Goal: Book appointment/travel/reservation

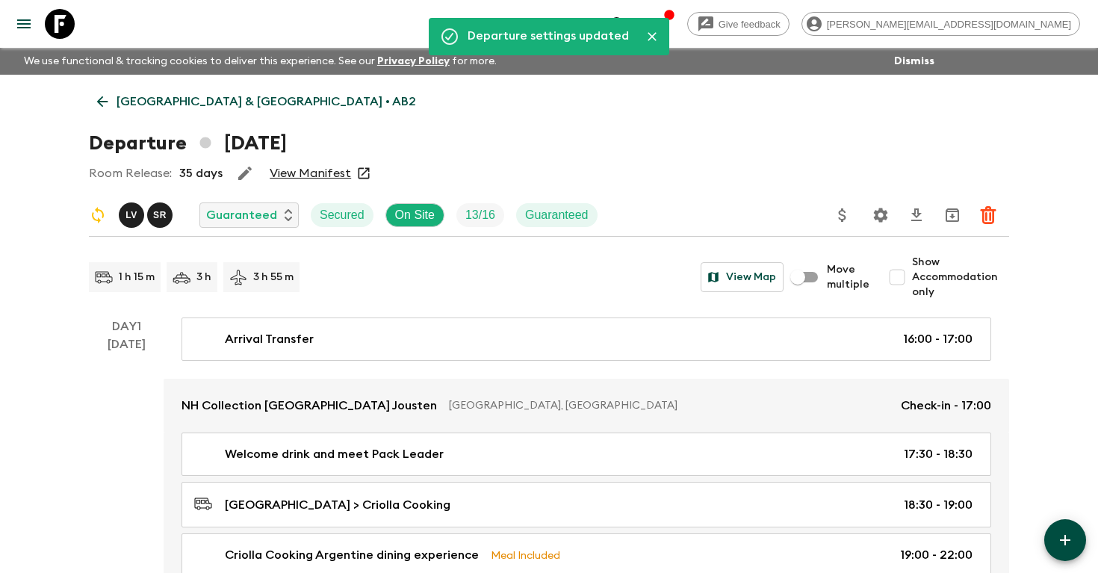
click at [627, 17] on icon "search adventures" at bounding box center [618, 24] width 18 height 18
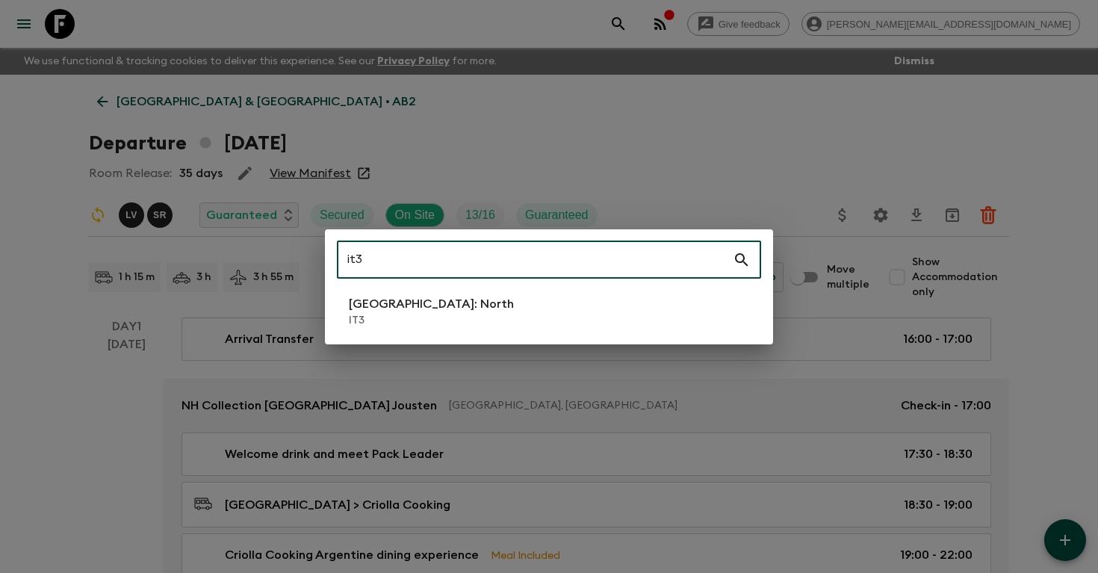
type input "it3"
click at [584, 313] on li "[GEOGRAPHIC_DATA]: North IT3" at bounding box center [549, 312] width 424 height 42
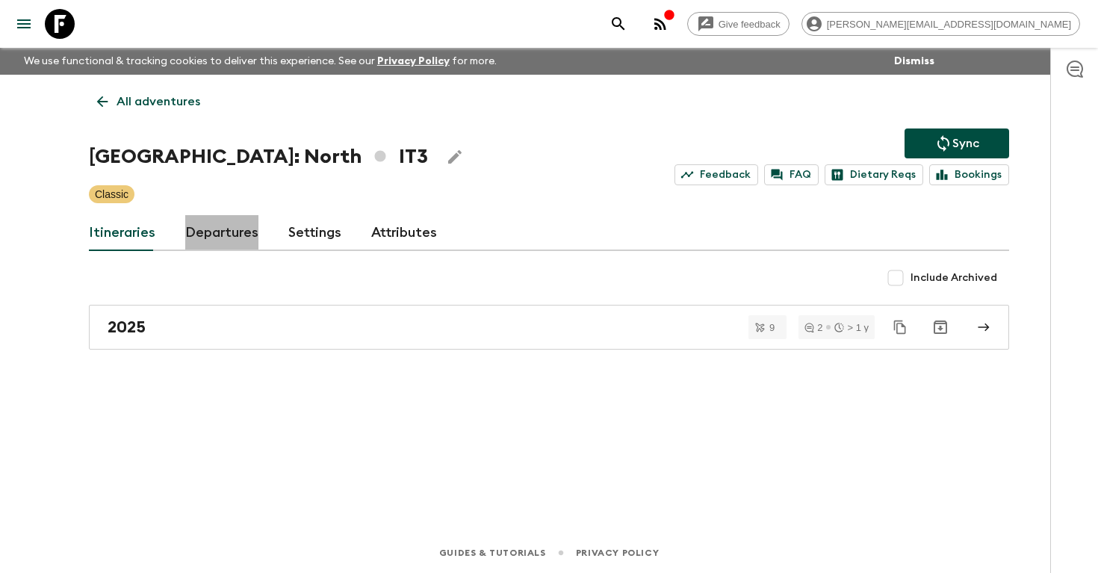
click at [242, 241] on link "Departures" at bounding box center [221, 233] width 73 height 36
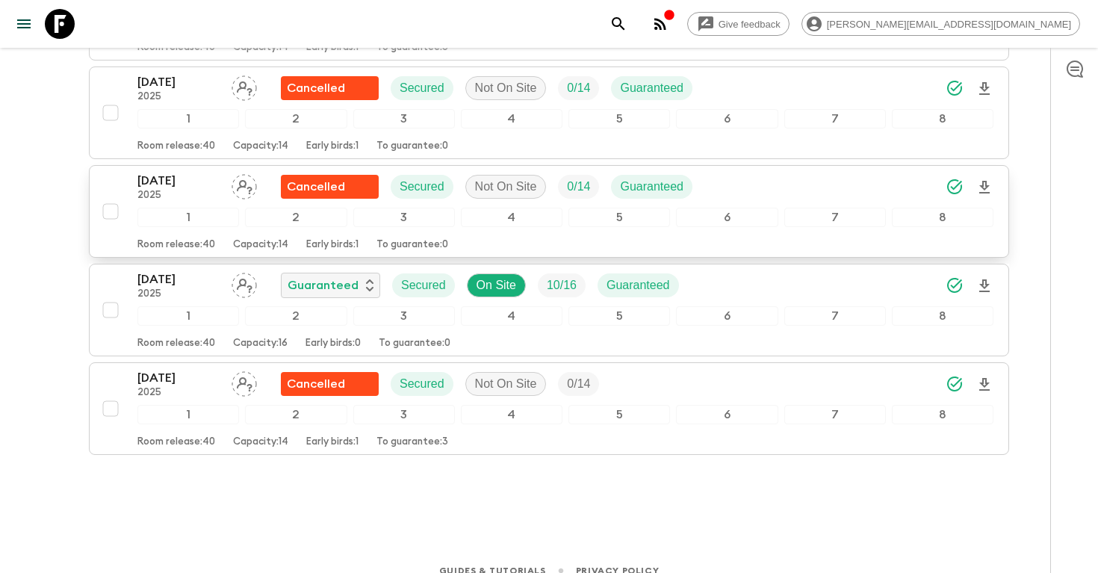
scroll to position [1596, 0]
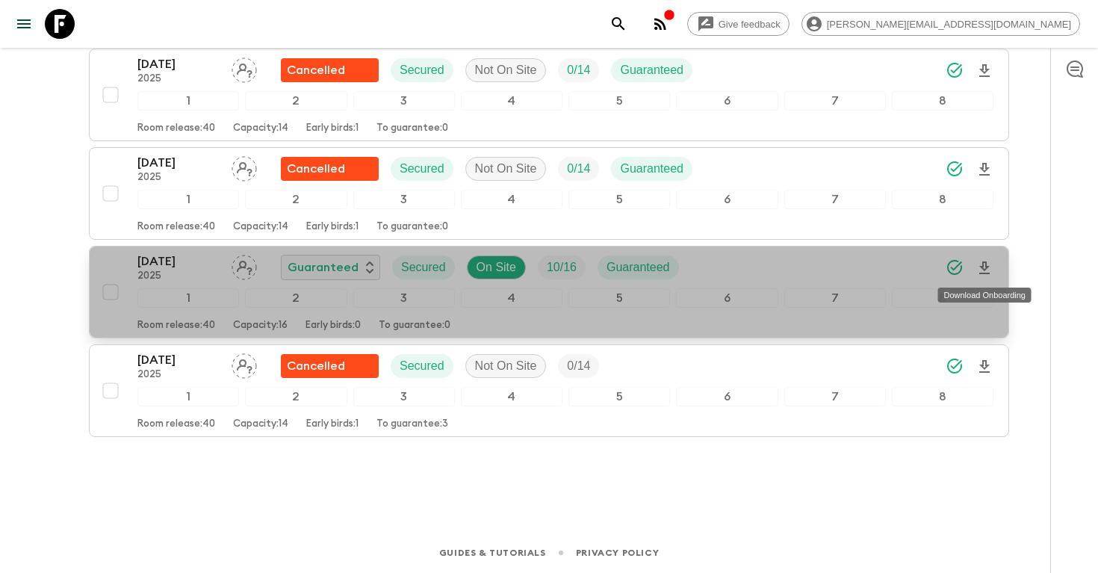
click at [981, 270] on icon "Download Onboarding" at bounding box center [984, 268] width 18 height 18
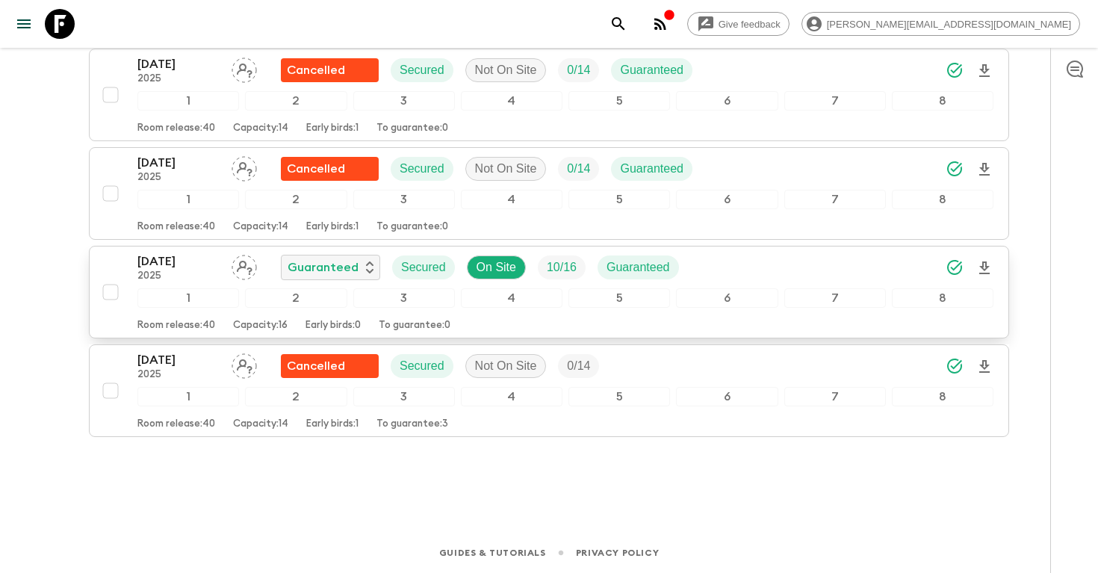
click at [627, 23] on icon "search adventures" at bounding box center [618, 24] width 18 height 18
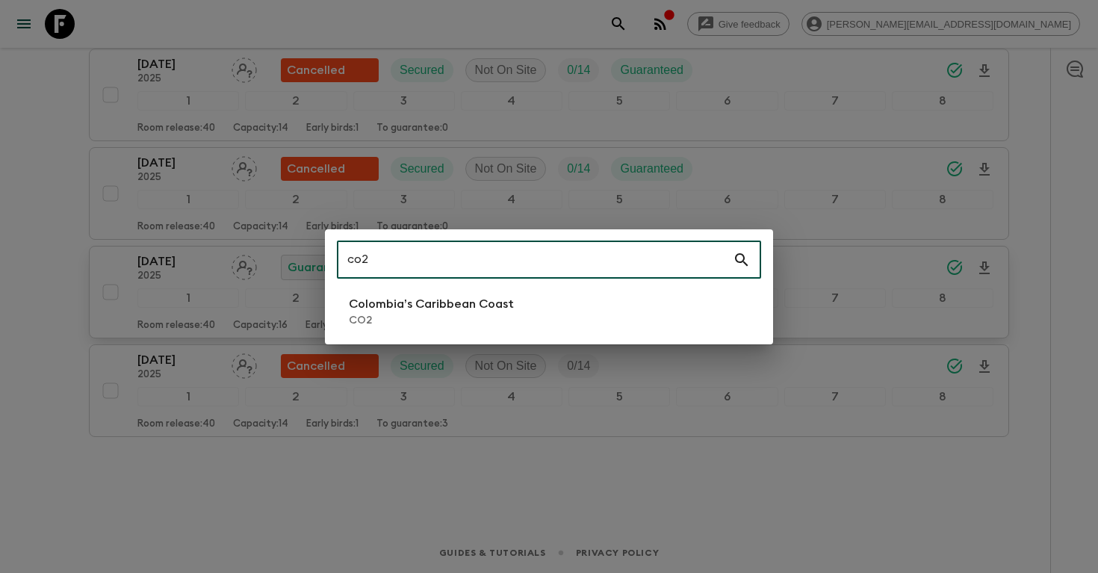
type input "co2"
click at [533, 313] on li "Colombia’s Caribbean Coast CO2" at bounding box center [549, 312] width 424 height 42
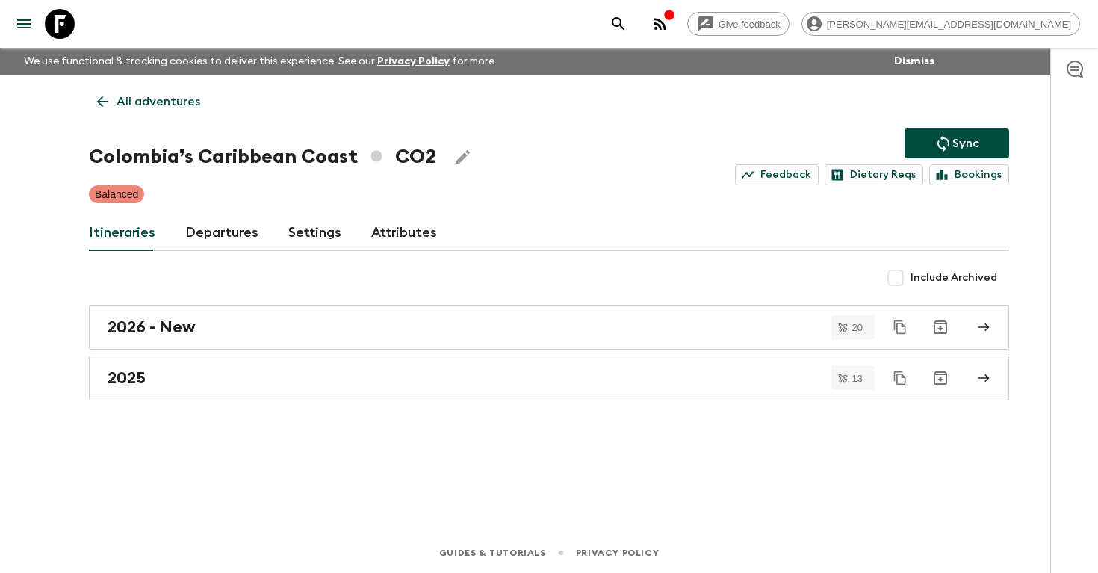
click at [214, 235] on link "Departures" at bounding box center [221, 233] width 73 height 36
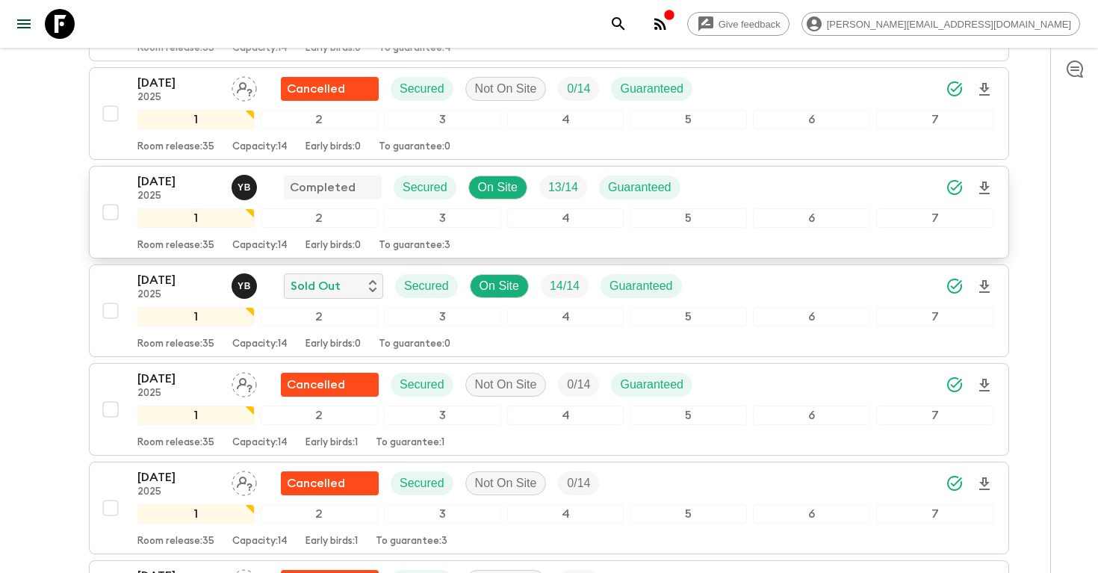
scroll to position [468, 0]
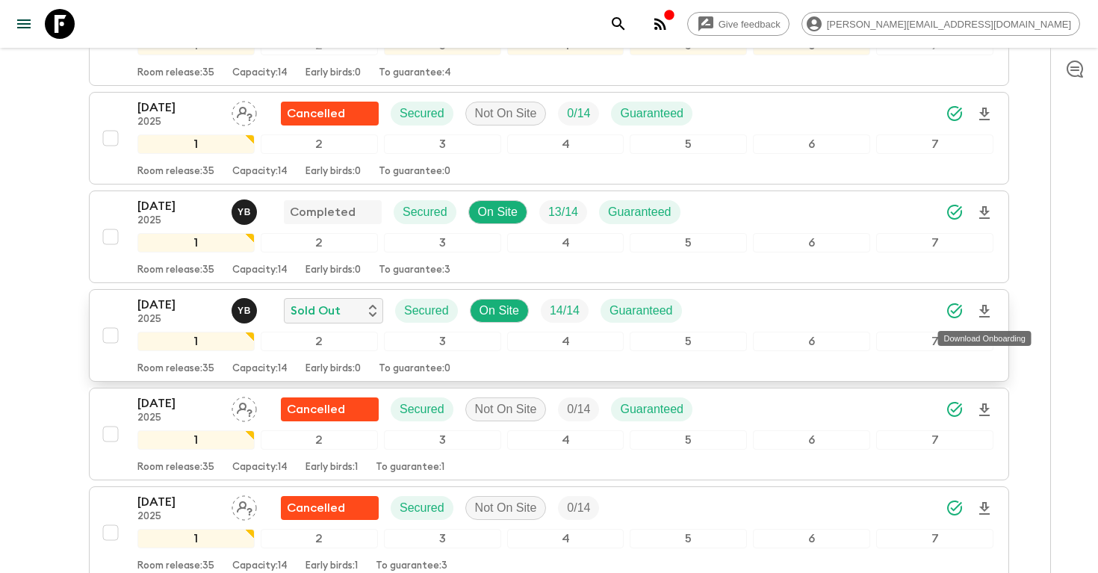
click at [989, 309] on icon "Download Onboarding" at bounding box center [984, 312] width 18 height 18
click at [627, 25] on icon "search adventures" at bounding box center [618, 24] width 18 height 18
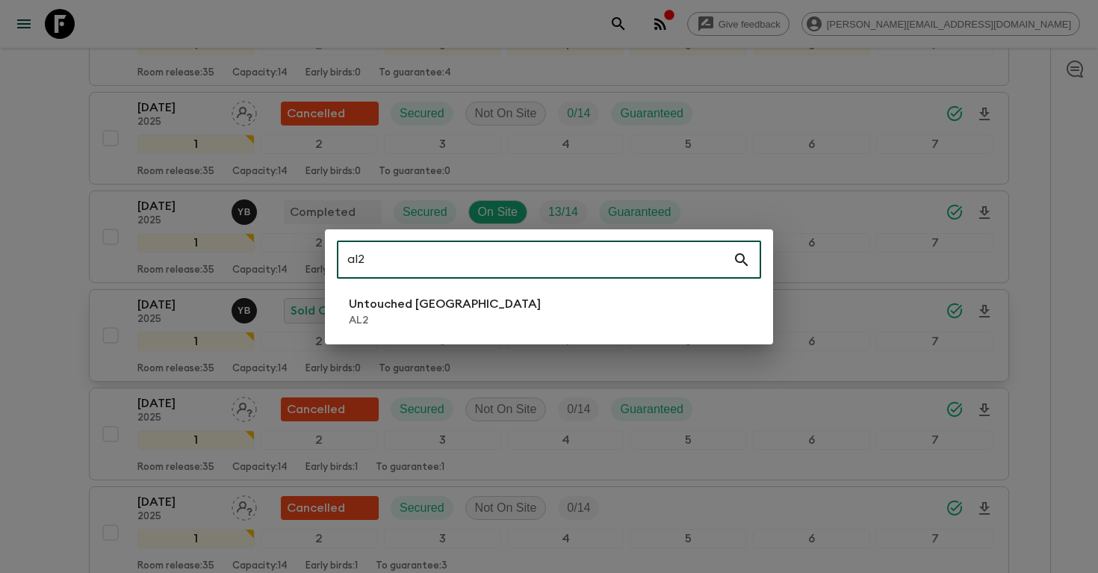
type input "al2"
click at [506, 312] on li "Untouched [GEOGRAPHIC_DATA] AL2" at bounding box center [549, 312] width 424 height 42
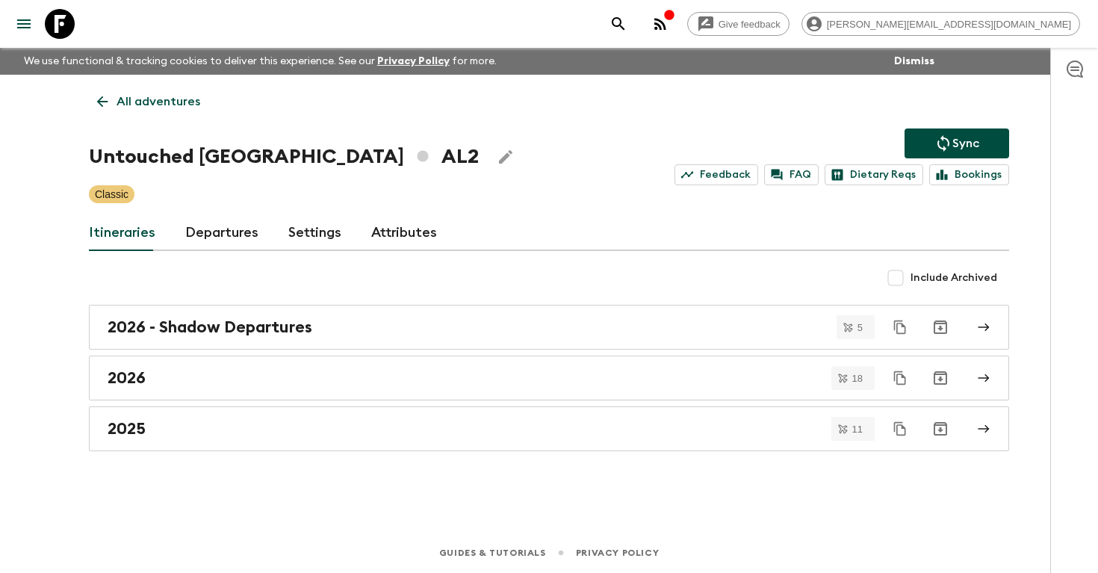
click at [222, 237] on link "Departures" at bounding box center [221, 233] width 73 height 36
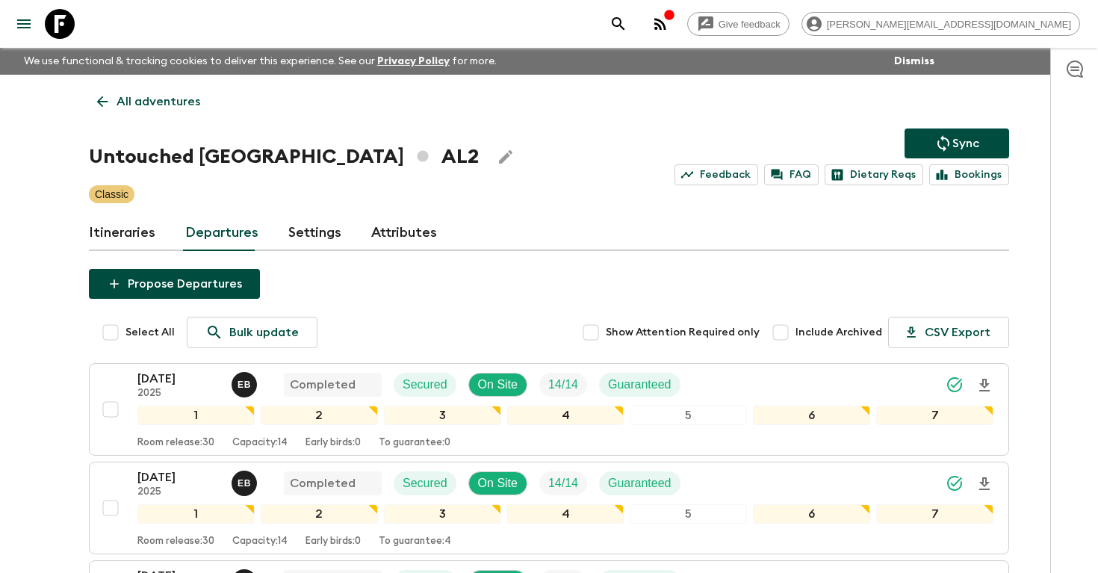
click at [627, 23] on icon "search adventures" at bounding box center [618, 24] width 18 height 18
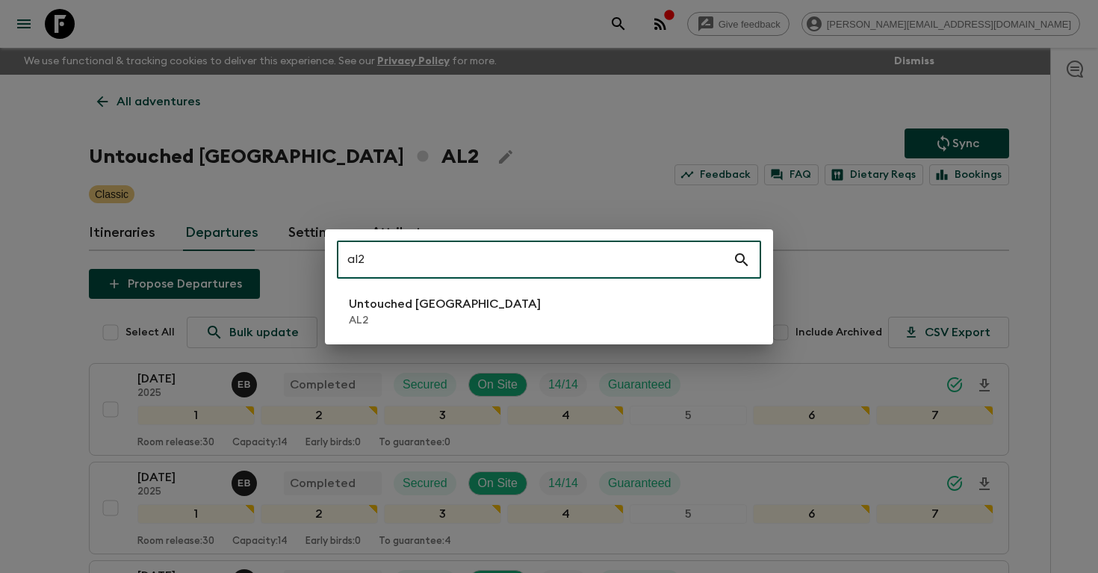
type input "al2"
click at [494, 305] on li "Untouched [GEOGRAPHIC_DATA] AL2" at bounding box center [549, 312] width 424 height 42
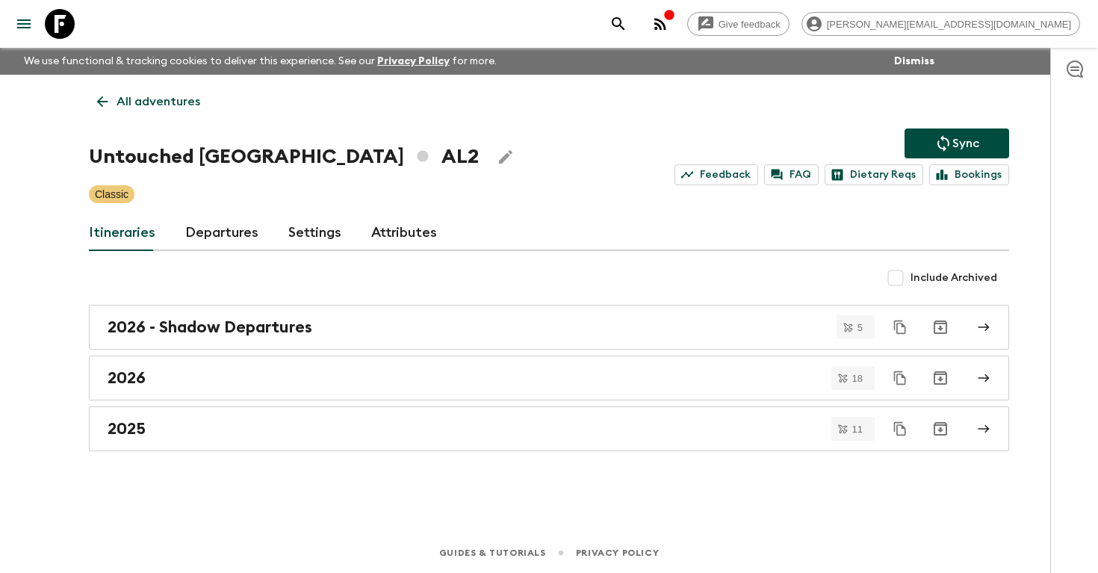
click at [220, 226] on link "Departures" at bounding box center [221, 233] width 73 height 36
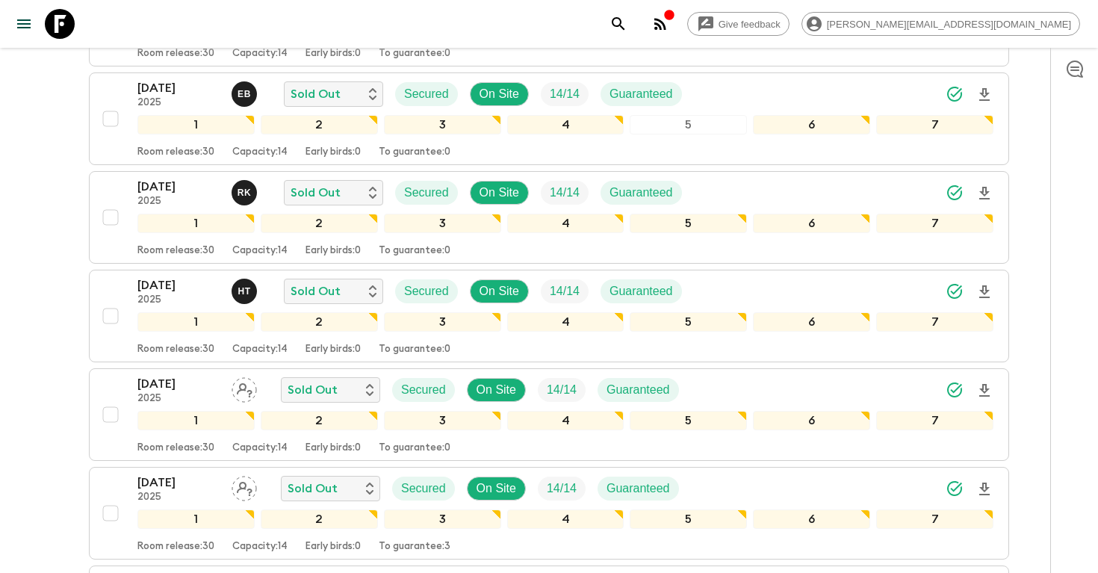
scroll to position [595, 0]
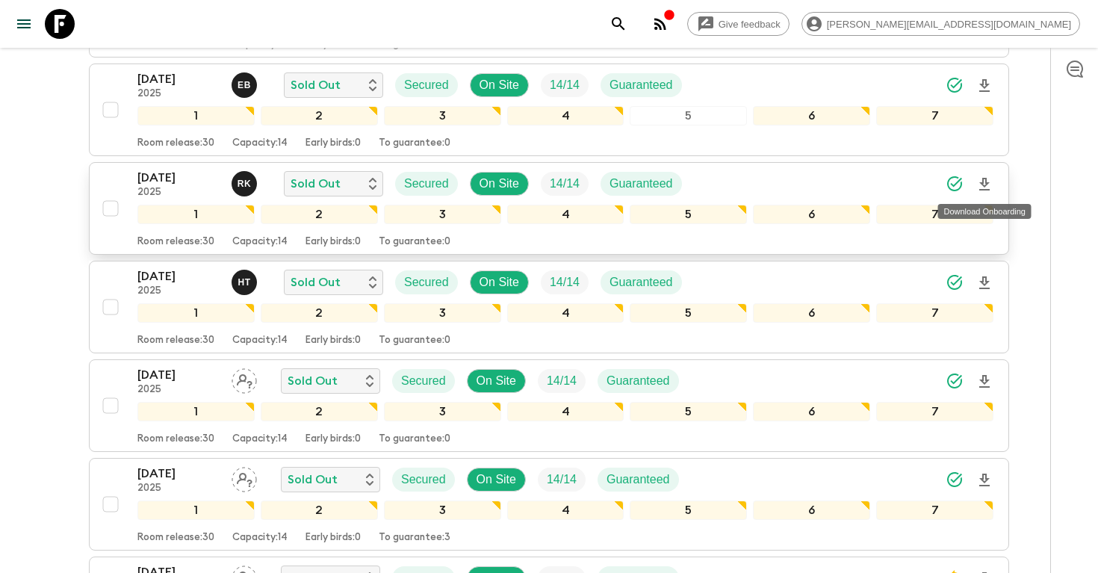
click at [983, 182] on icon "Download Onboarding" at bounding box center [984, 184] width 10 height 13
click at [627, 22] on icon "search adventures" at bounding box center [618, 24] width 18 height 18
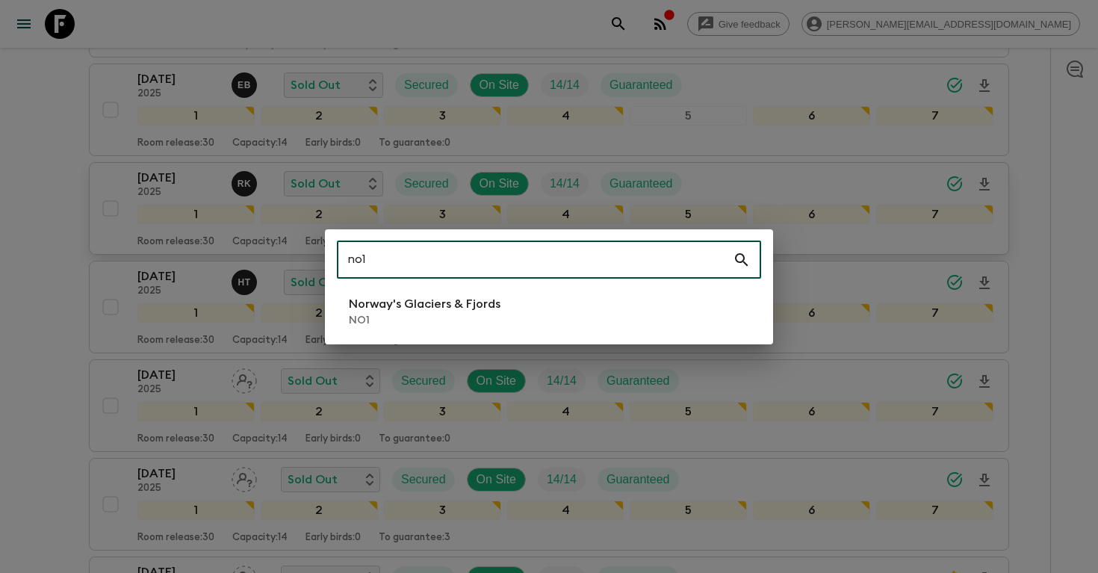
type input "no1"
click at [394, 326] on p "NO1" at bounding box center [425, 320] width 152 height 15
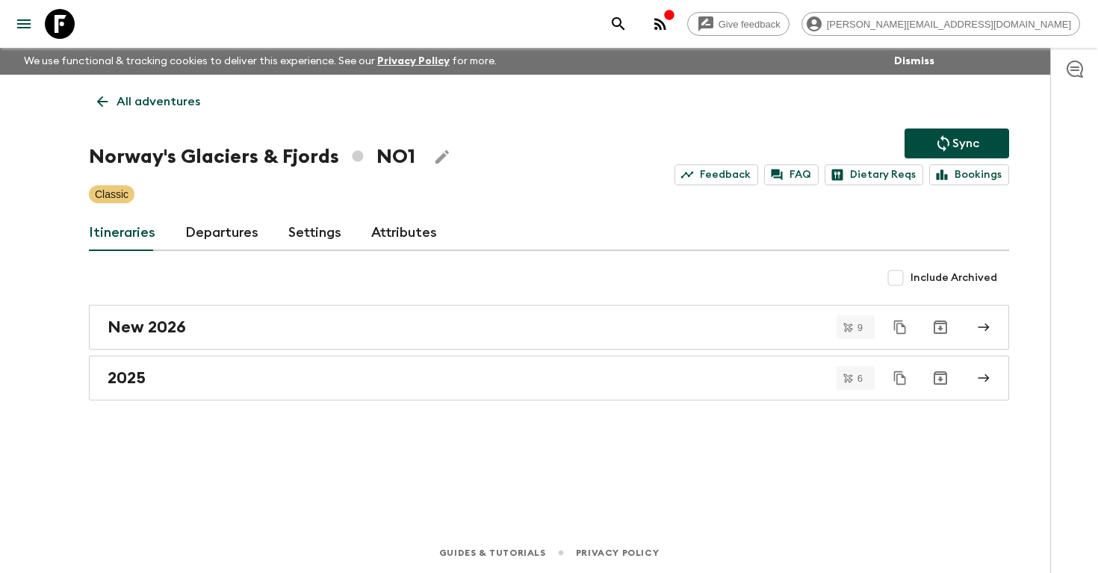
click at [240, 231] on link "Departures" at bounding box center [221, 233] width 73 height 36
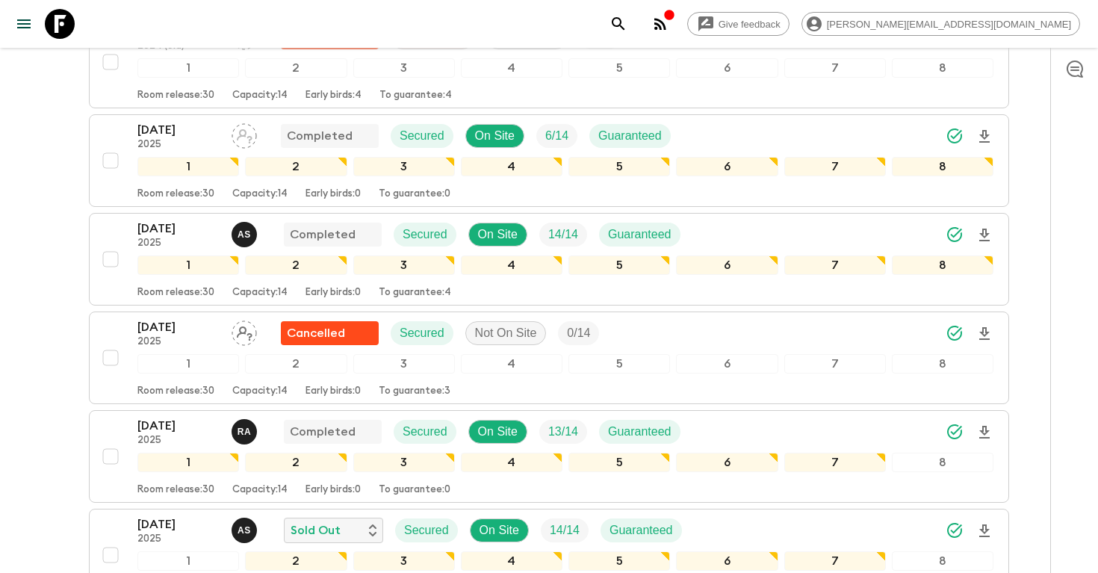
scroll to position [1095, 0]
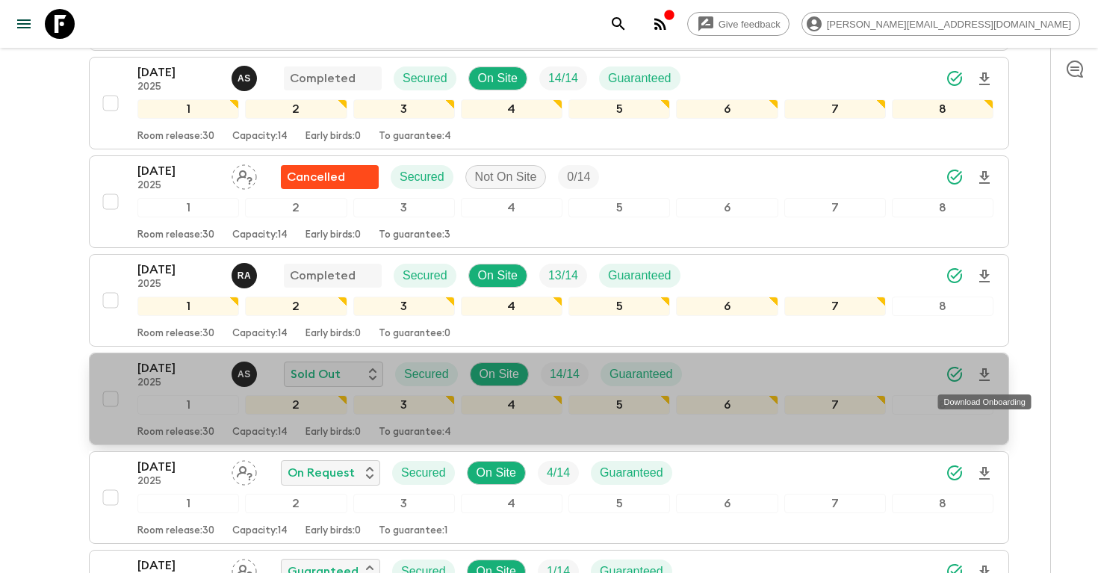
click at [987, 374] on icon "Download Onboarding" at bounding box center [984, 374] width 10 height 13
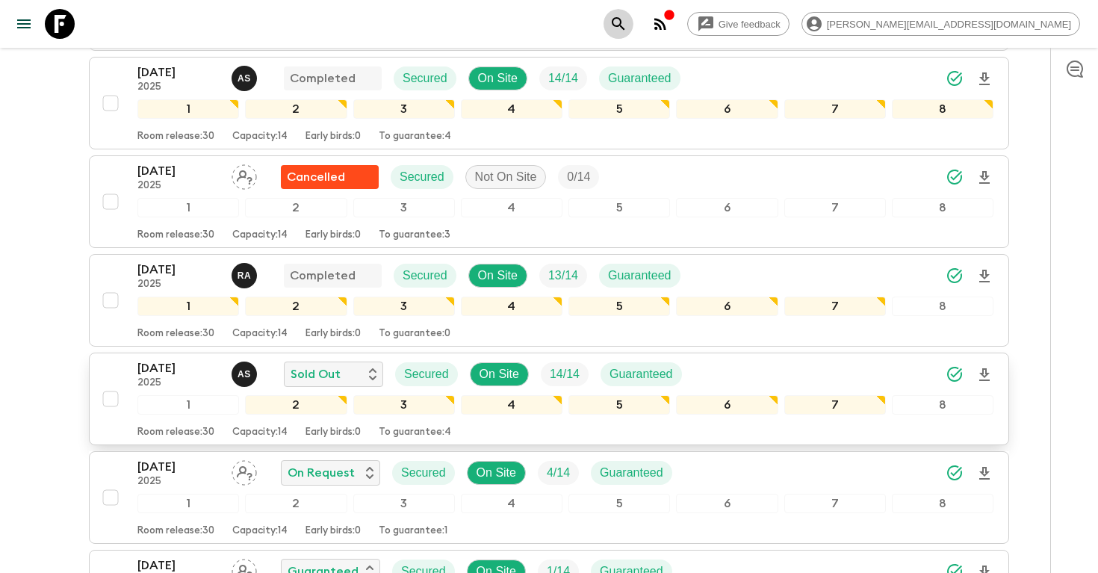
click at [627, 21] on icon "search adventures" at bounding box center [618, 24] width 18 height 18
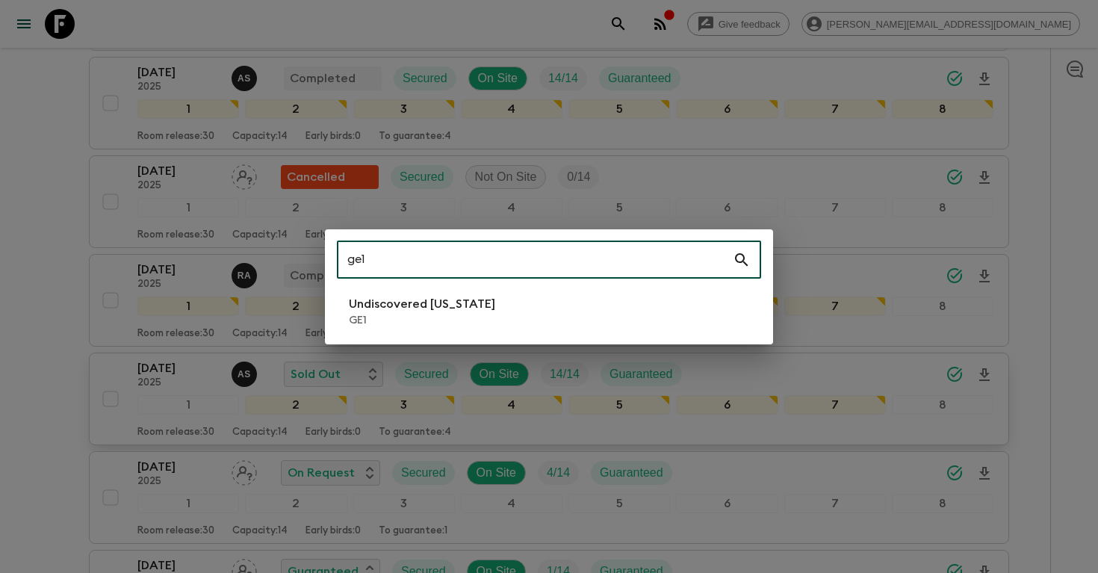
type input "ge1"
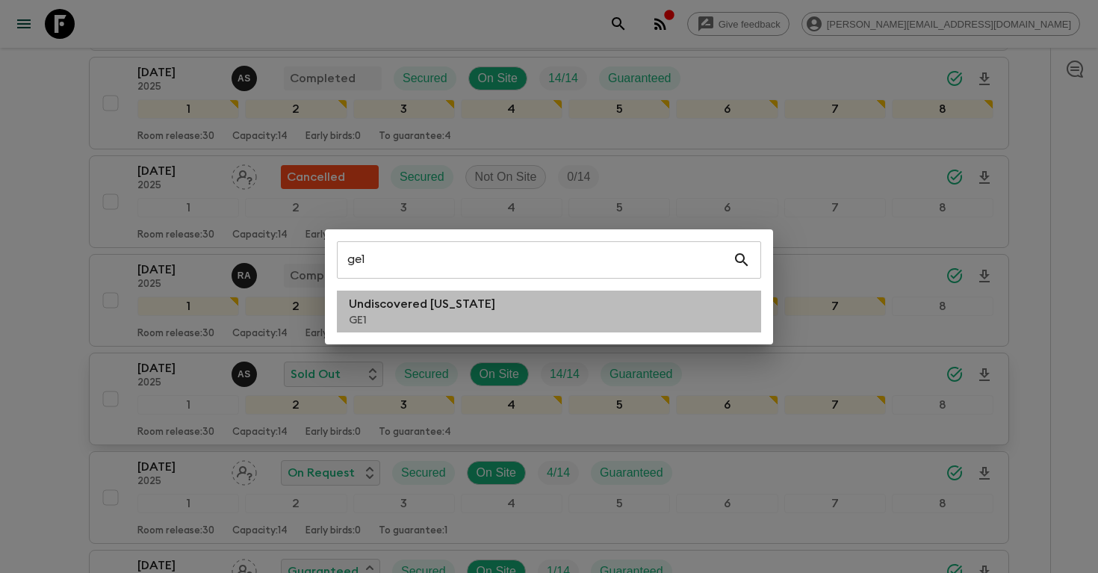
click at [513, 311] on li "Undiscovered [US_STATE] GE1" at bounding box center [549, 312] width 424 height 42
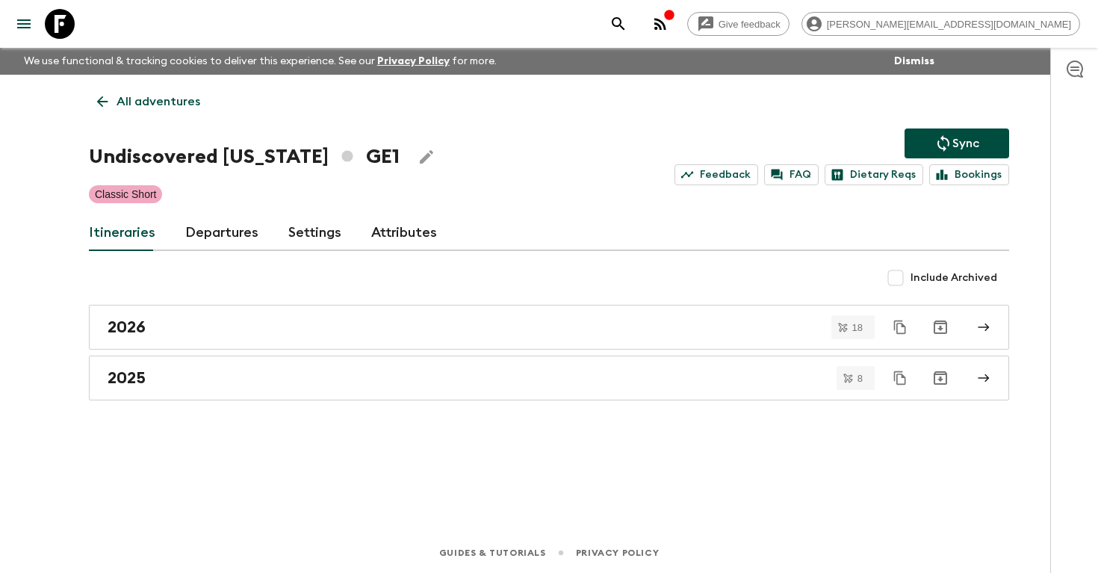
click at [208, 230] on link "Departures" at bounding box center [221, 233] width 73 height 36
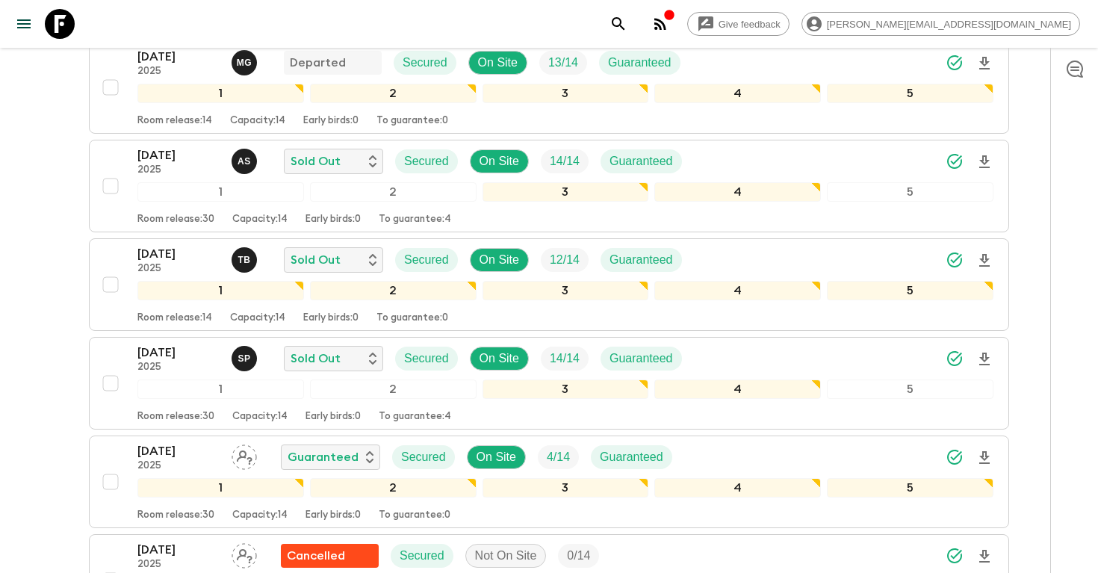
scroll to position [914, 0]
click at [983, 261] on icon "Download Onboarding" at bounding box center [984, 259] width 10 height 13
click at [627, 28] on icon "search adventures" at bounding box center [618, 24] width 18 height 18
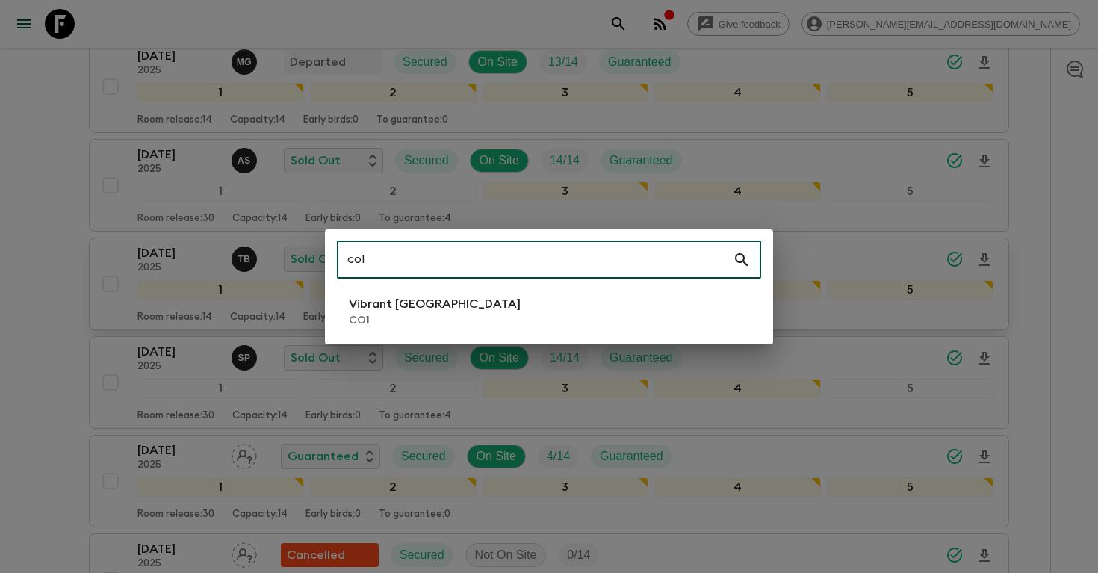
type input "co1"
click at [490, 321] on li "Vibrant Colombia CO1" at bounding box center [549, 312] width 424 height 42
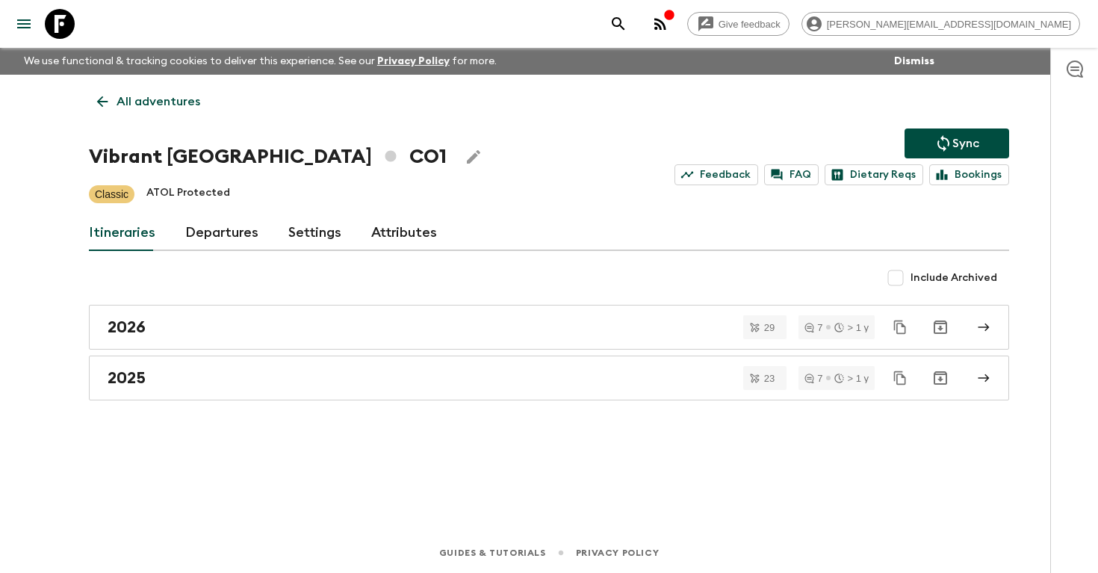
click at [206, 231] on link "Departures" at bounding box center [221, 233] width 73 height 36
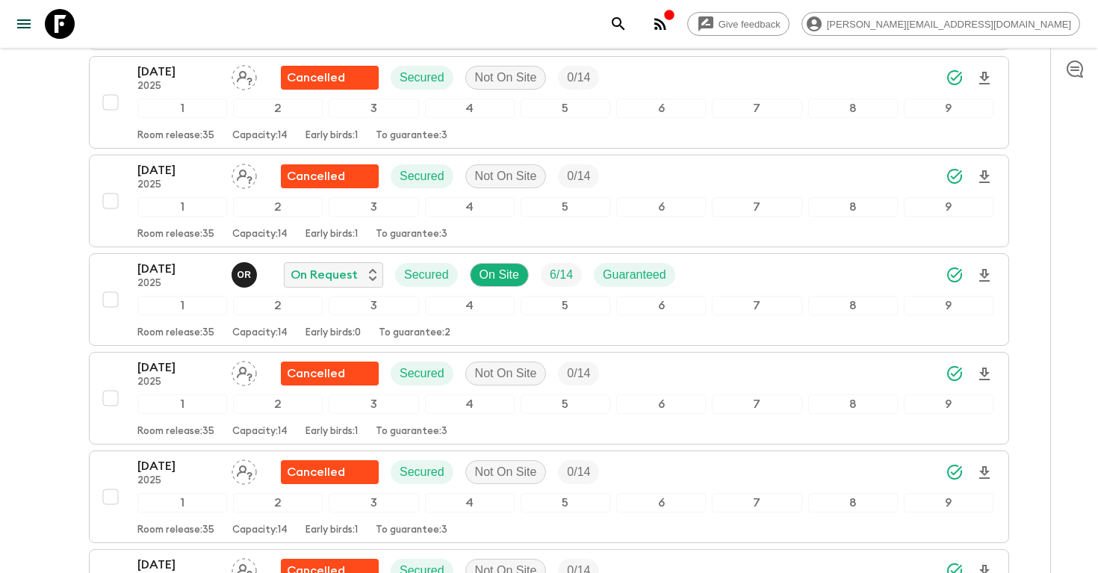
scroll to position [2303, 0]
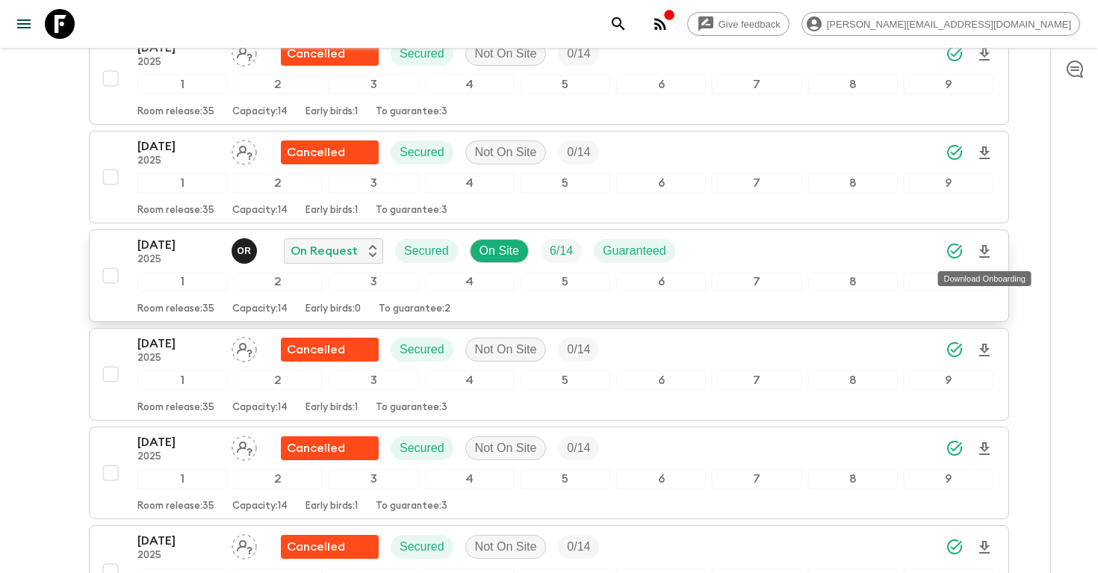
click at [982, 249] on icon "Download Onboarding" at bounding box center [984, 251] width 10 height 13
click at [175, 248] on p "[DATE]" at bounding box center [178, 245] width 82 height 18
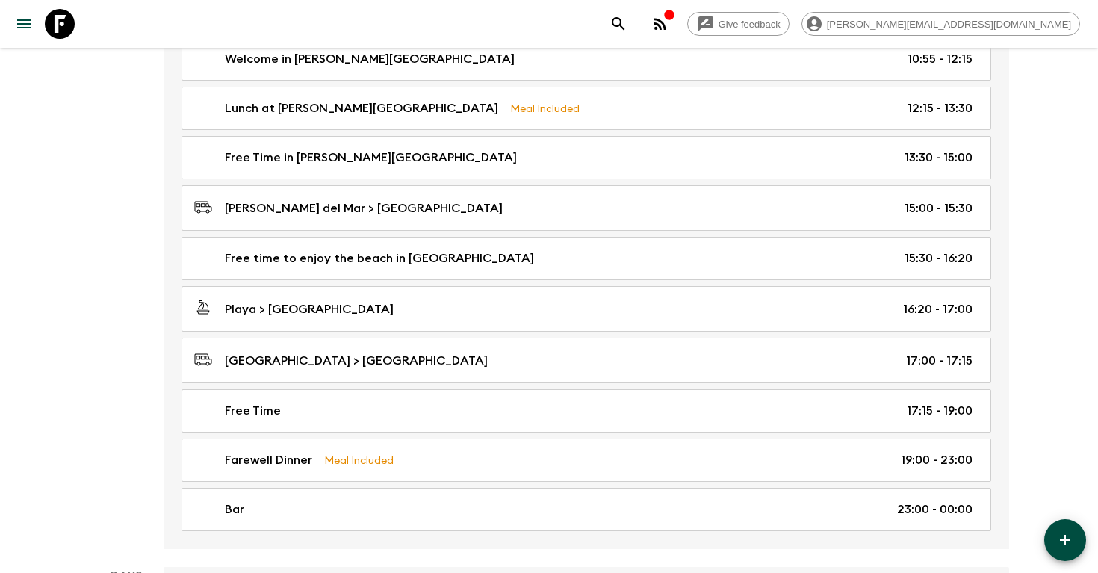
scroll to position [4119, 0]
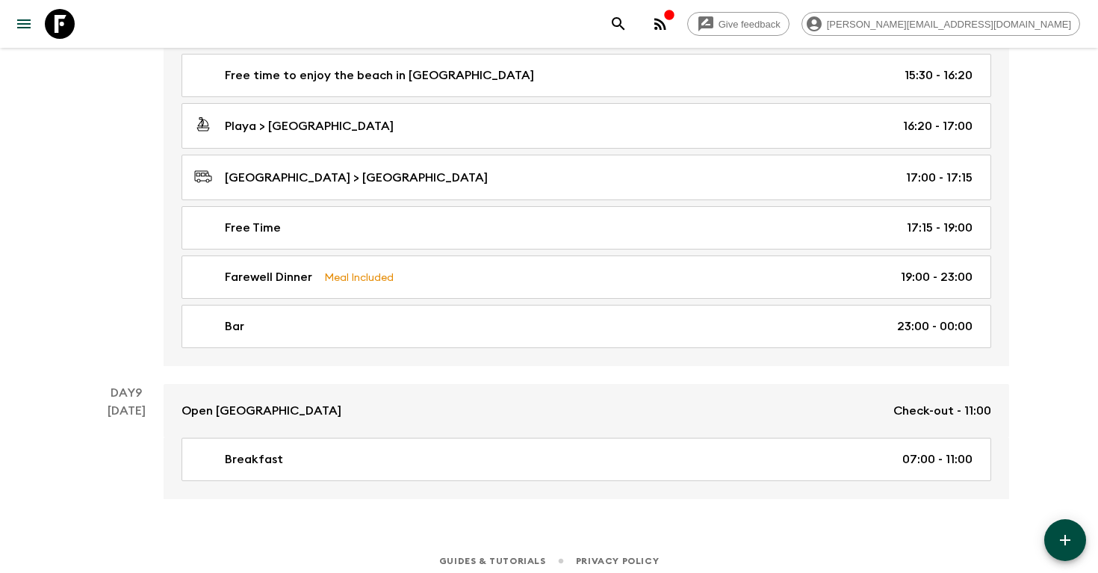
click at [627, 23] on icon "search adventures" at bounding box center [618, 24] width 18 height 18
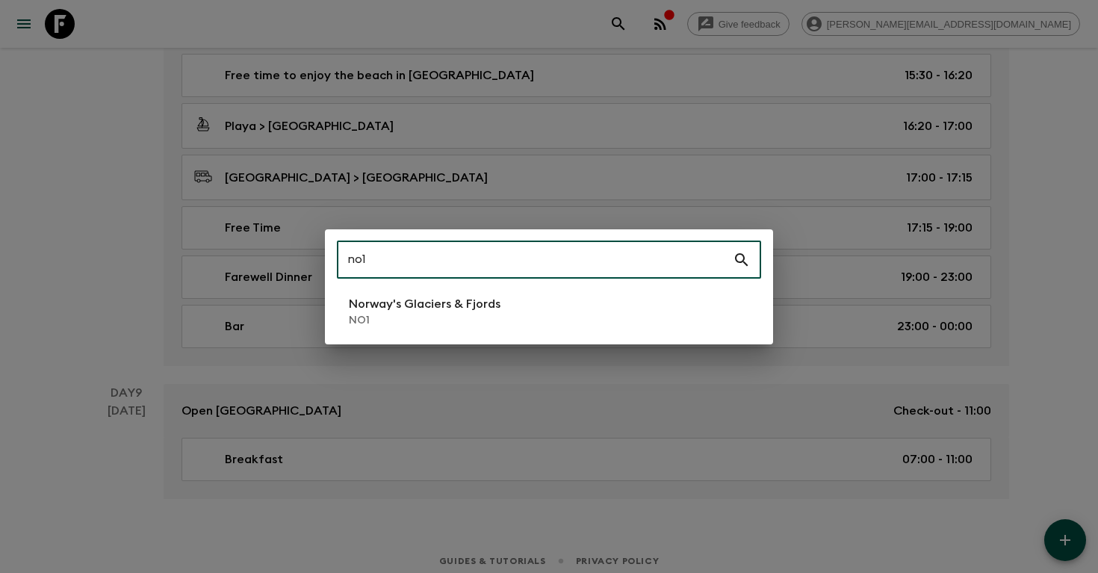
type input "no1"
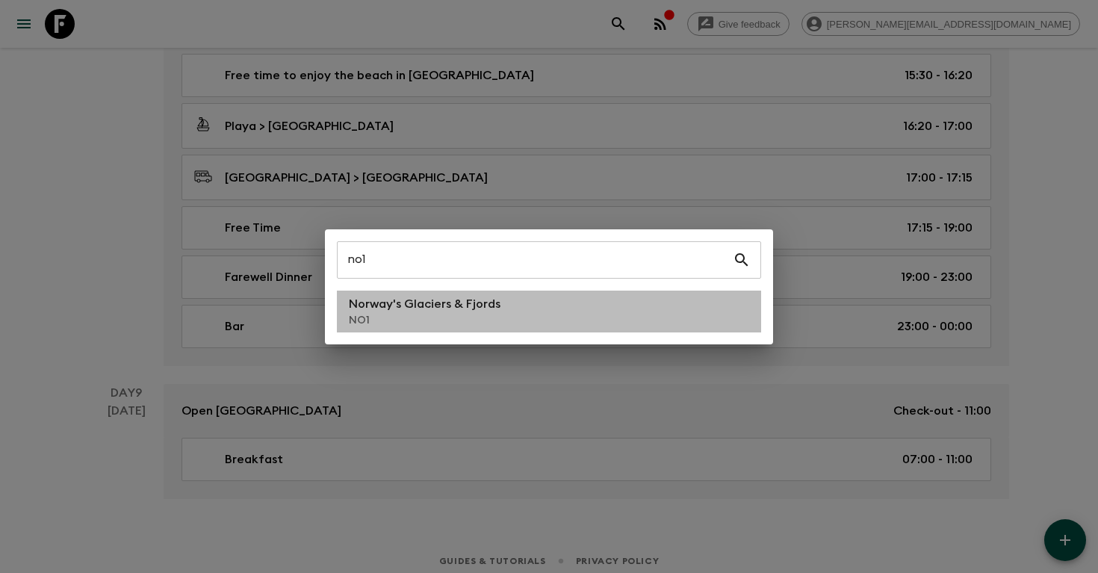
click at [446, 309] on p "Norway's Glaciers & Fjords" at bounding box center [425, 304] width 152 height 18
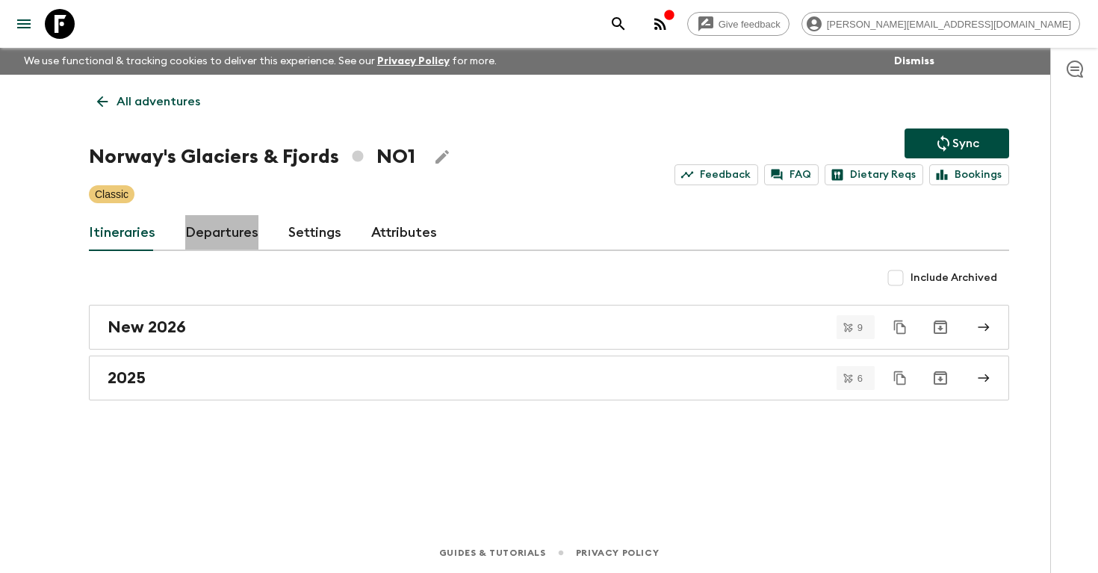
click at [227, 227] on link "Departures" at bounding box center [221, 233] width 73 height 36
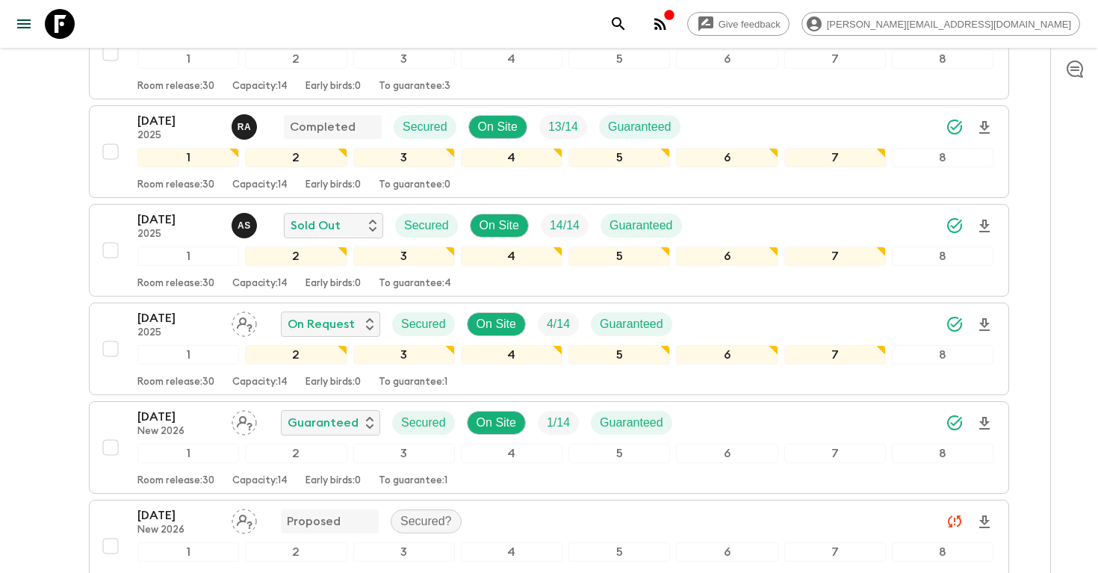
scroll to position [1262, 0]
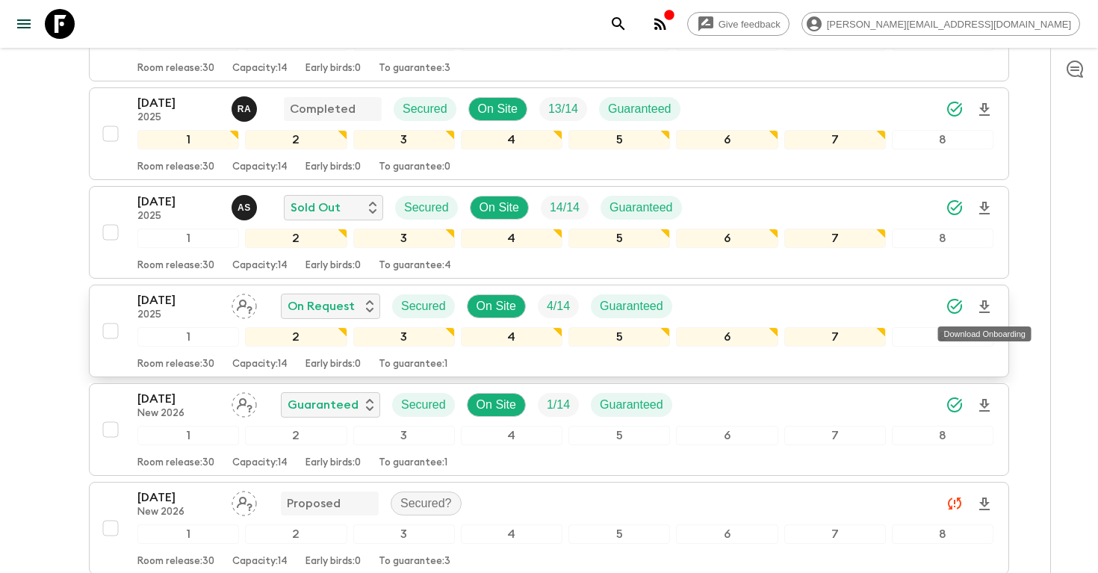
click at [984, 310] on icon "Download Onboarding" at bounding box center [984, 307] width 18 height 18
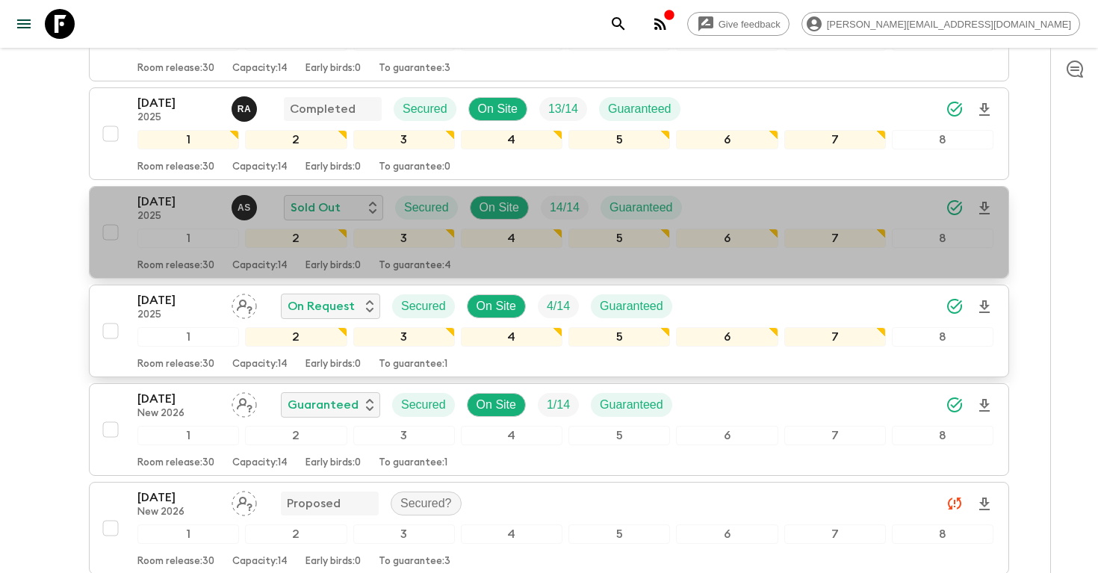
click at [161, 197] on p "[DATE]" at bounding box center [178, 202] width 82 height 18
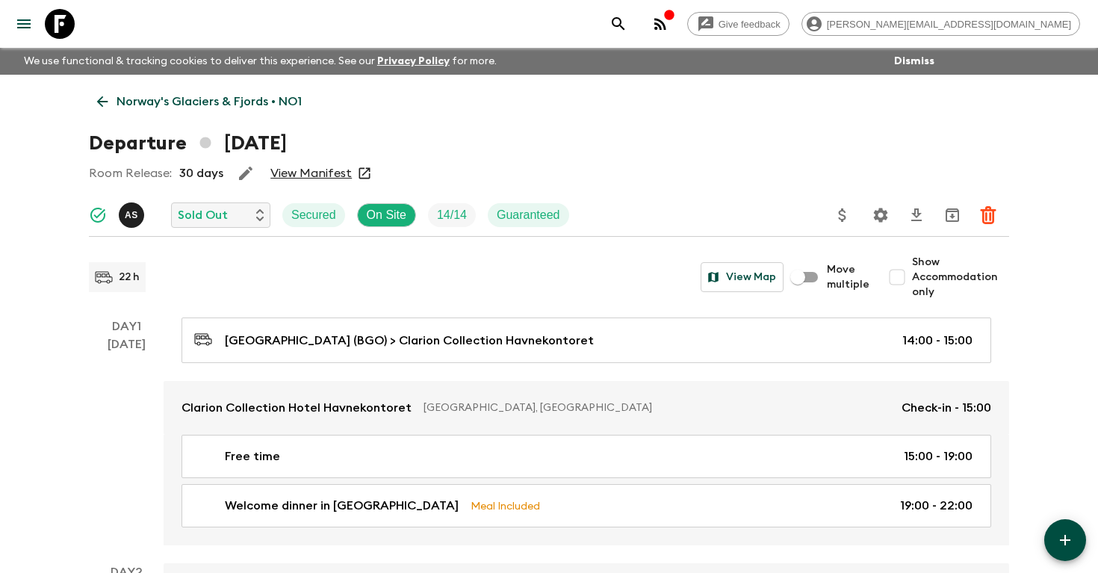
click at [627, 22] on icon "search adventures" at bounding box center [618, 24] width 18 height 18
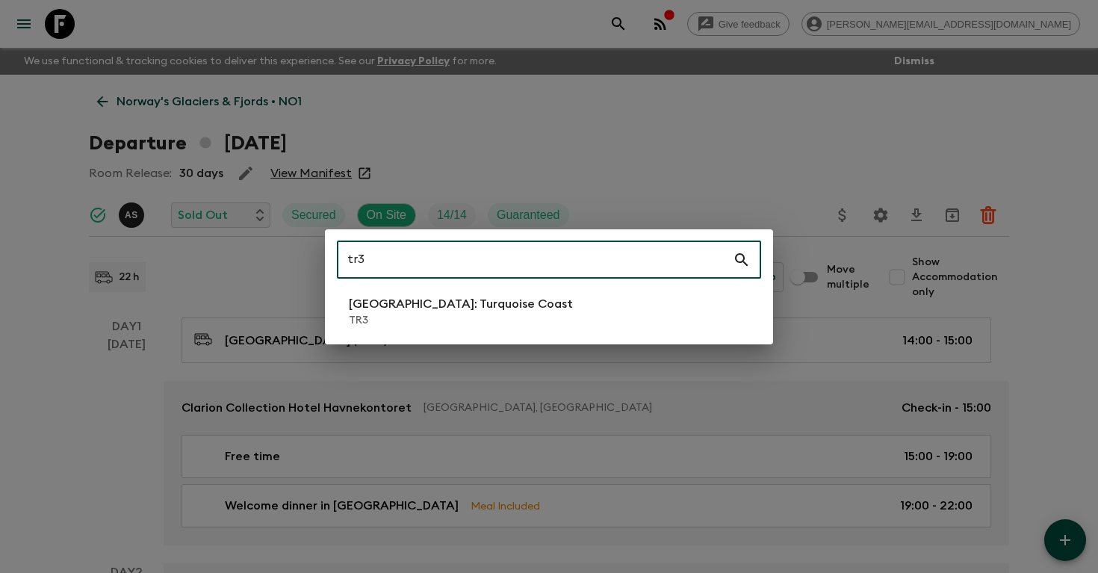
type input "tr3"
click at [533, 294] on li "[GEOGRAPHIC_DATA]: Turquoise Coast TR3" at bounding box center [549, 312] width 424 height 42
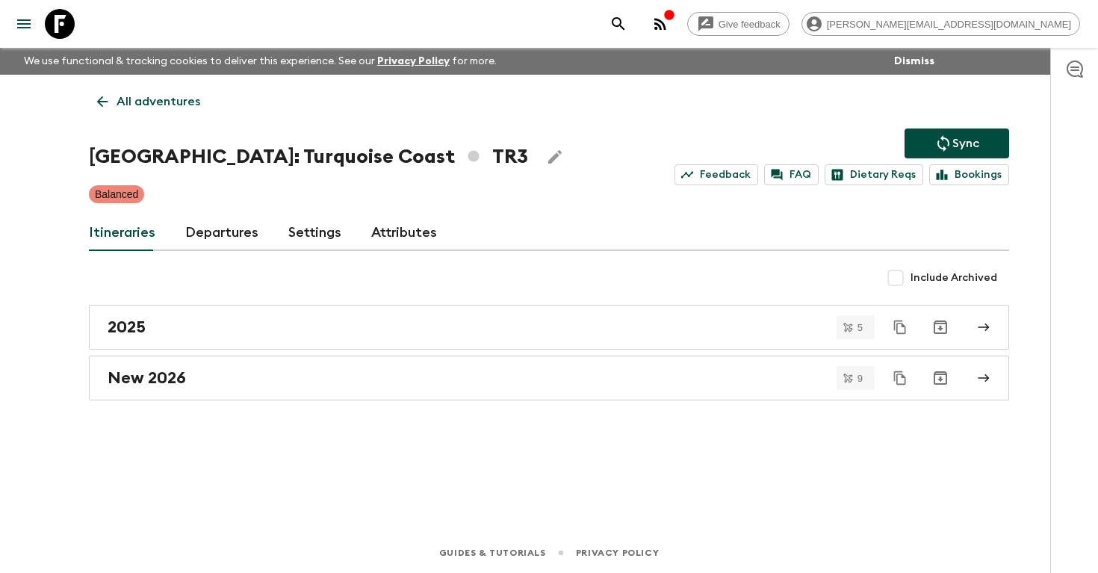
click at [218, 241] on link "Departures" at bounding box center [221, 233] width 73 height 36
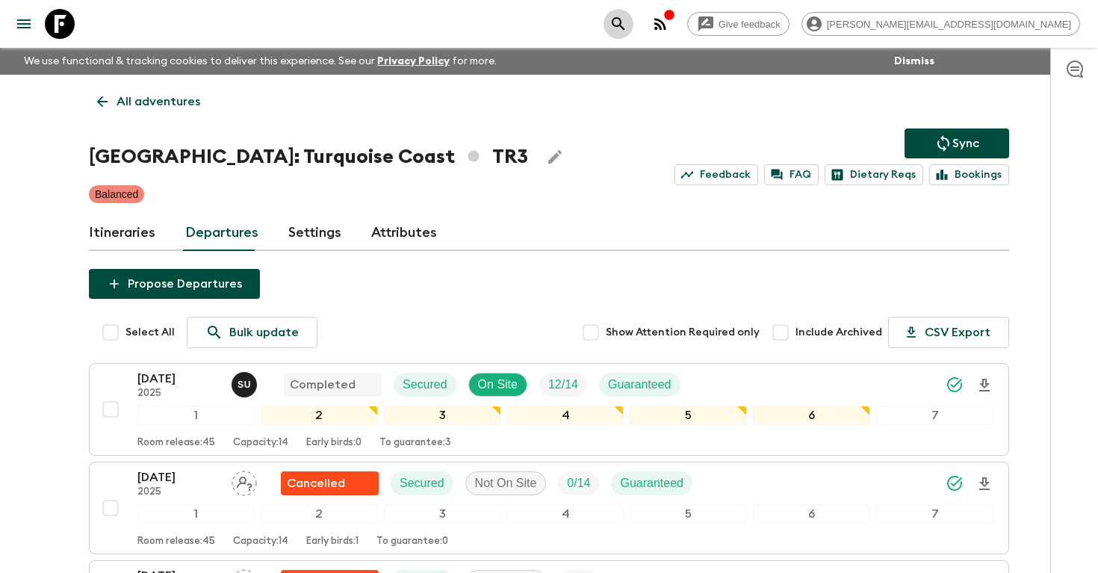
click at [624, 19] on icon "search adventures" at bounding box center [618, 23] width 13 height 13
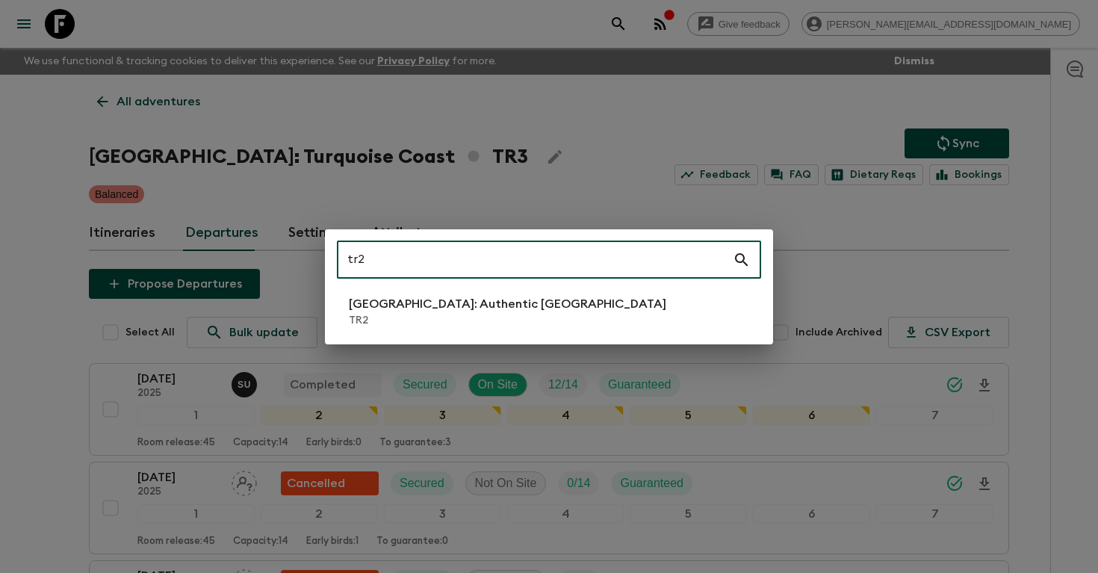
type input "tr2"
click at [517, 322] on li "[GEOGRAPHIC_DATA]: Authentic [GEOGRAPHIC_DATA] TR2" at bounding box center [549, 312] width 424 height 42
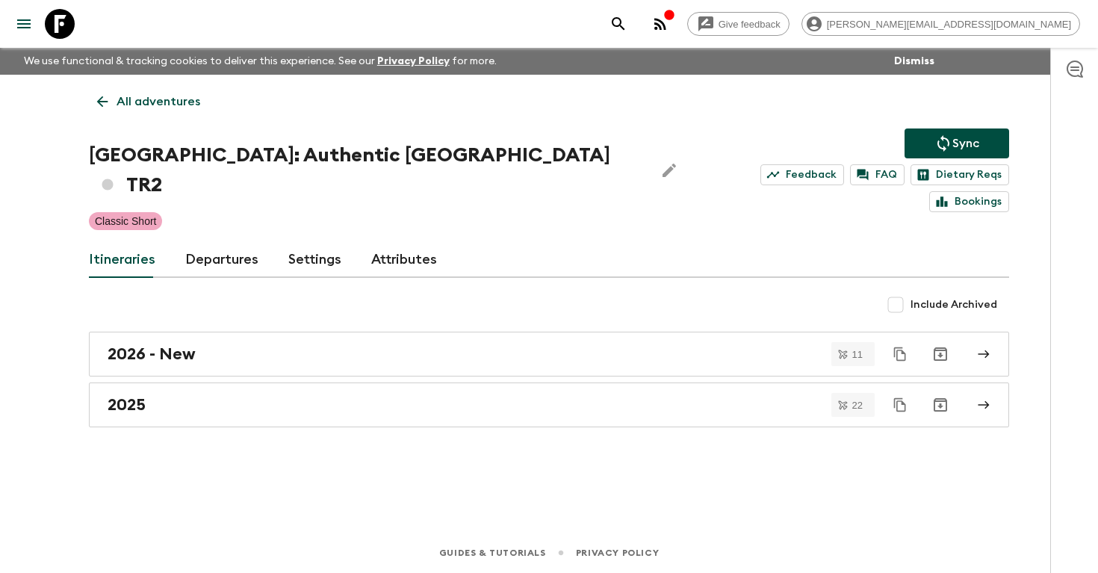
click at [204, 242] on link "Departures" at bounding box center [221, 260] width 73 height 36
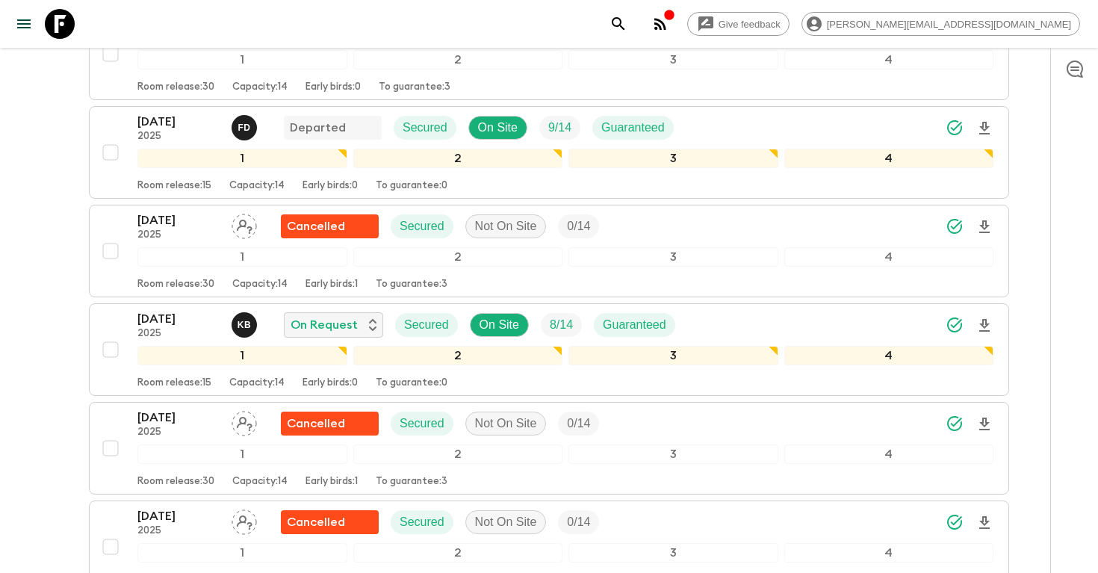
scroll to position [2061, 0]
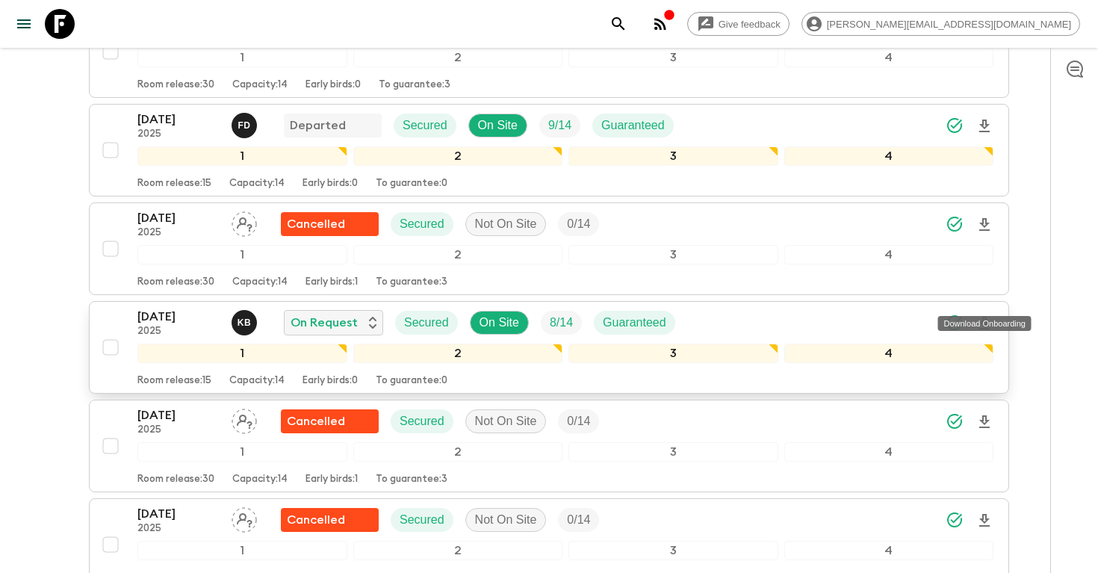
click at [982, 314] on icon "Download Onboarding" at bounding box center [984, 323] width 18 height 18
click at [624, 24] on icon "search adventures" at bounding box center [618, 23] width 13 height 13
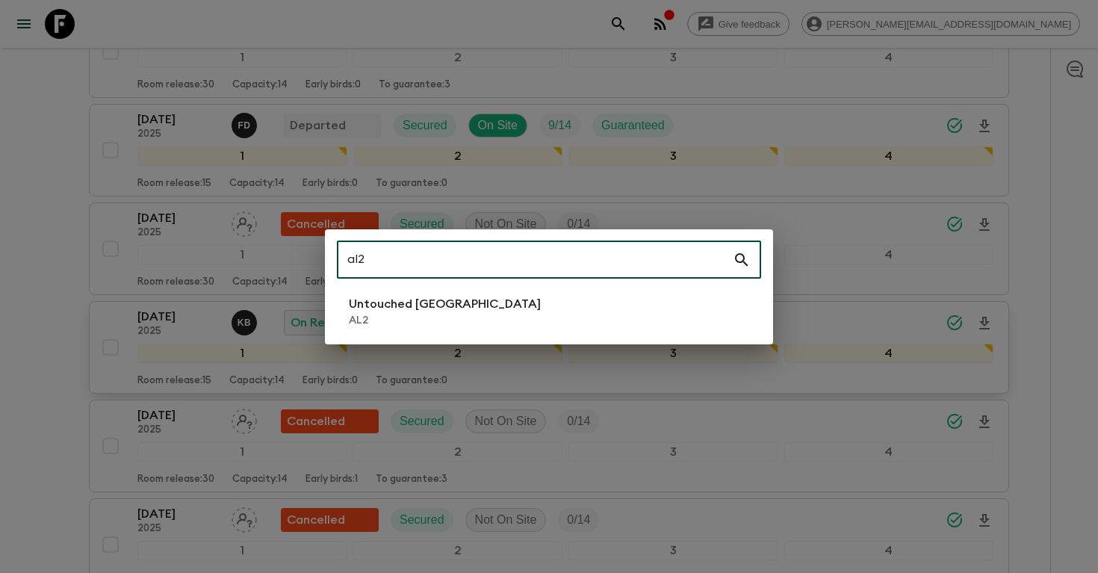
type input "al2"
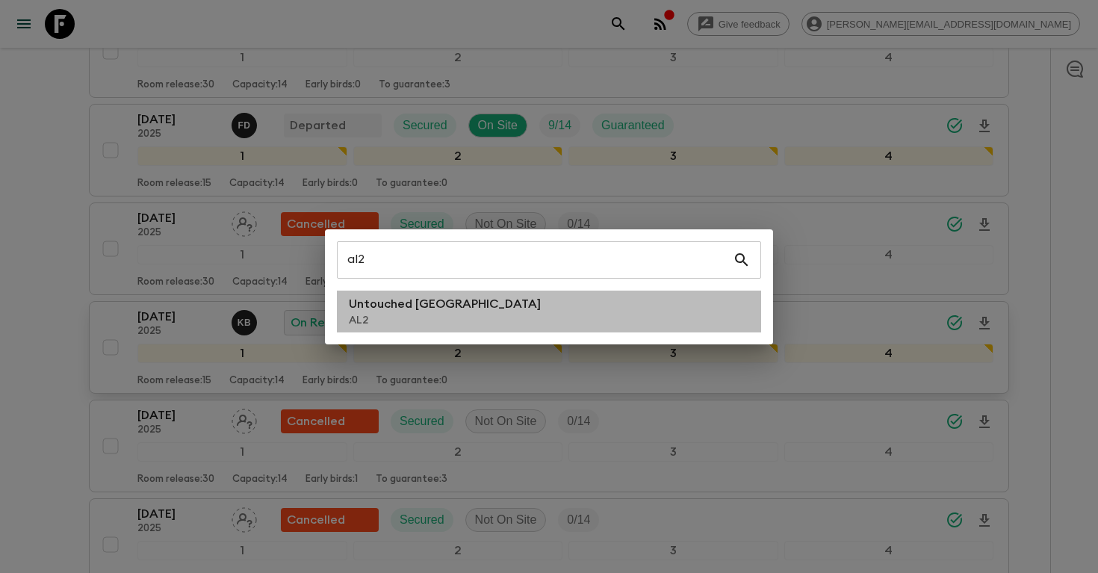
click at [524, 311] on li "Untouched [GEOGRAPHIC_DATA] AL2" at bounding box center [549, 312] width 424 height 42
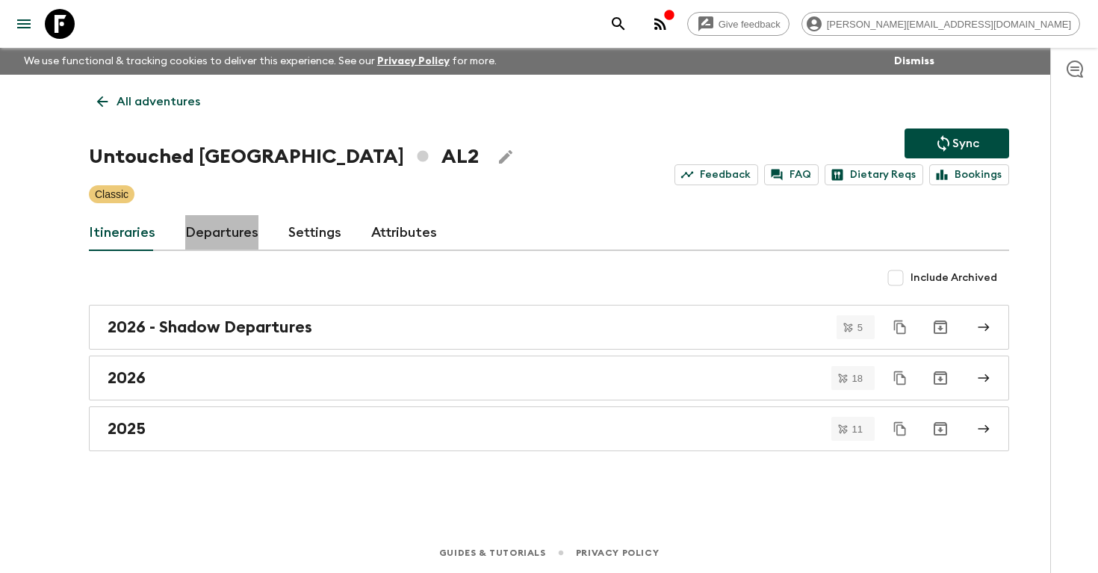
click at [218, 235] on link "Departures" at bounding box center [221, 233] width 73 height 36
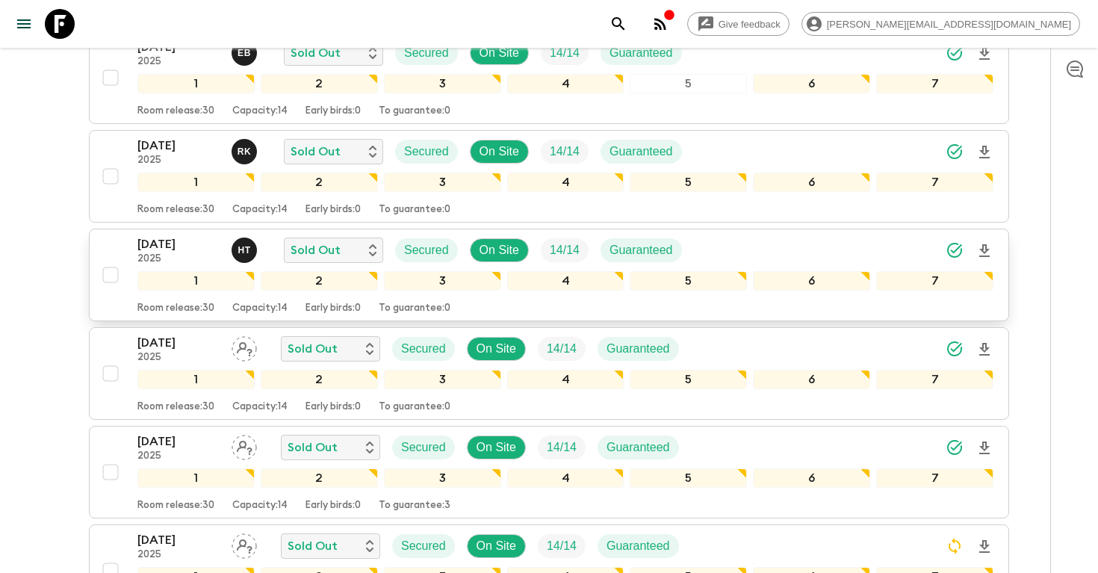
scroll to position [632, 0]
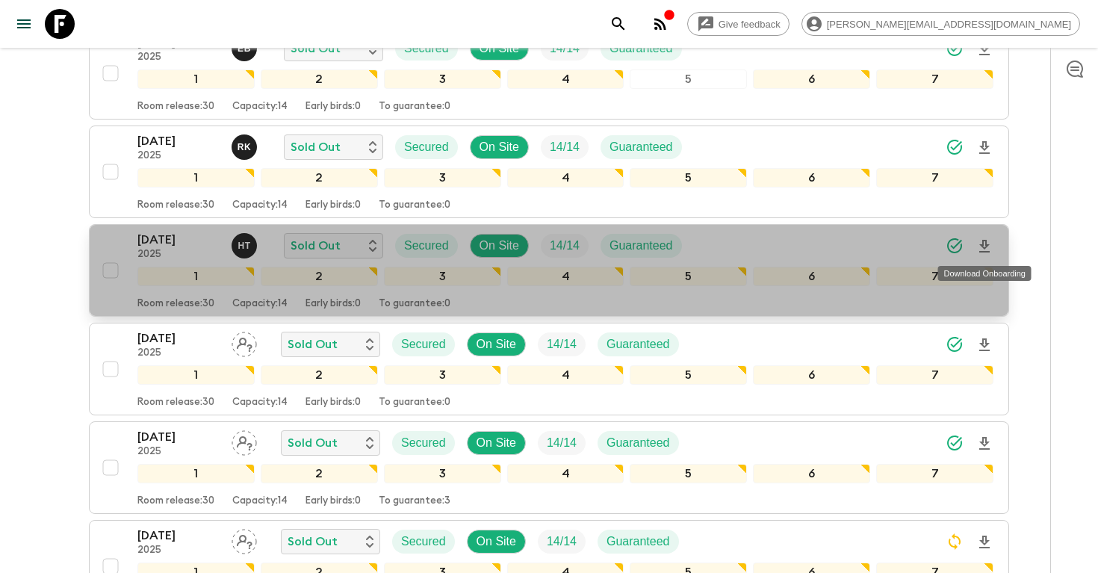
click at [983, 247] on icon "Download Onboarding" at bounding box center [984, 246] width 10 height 13
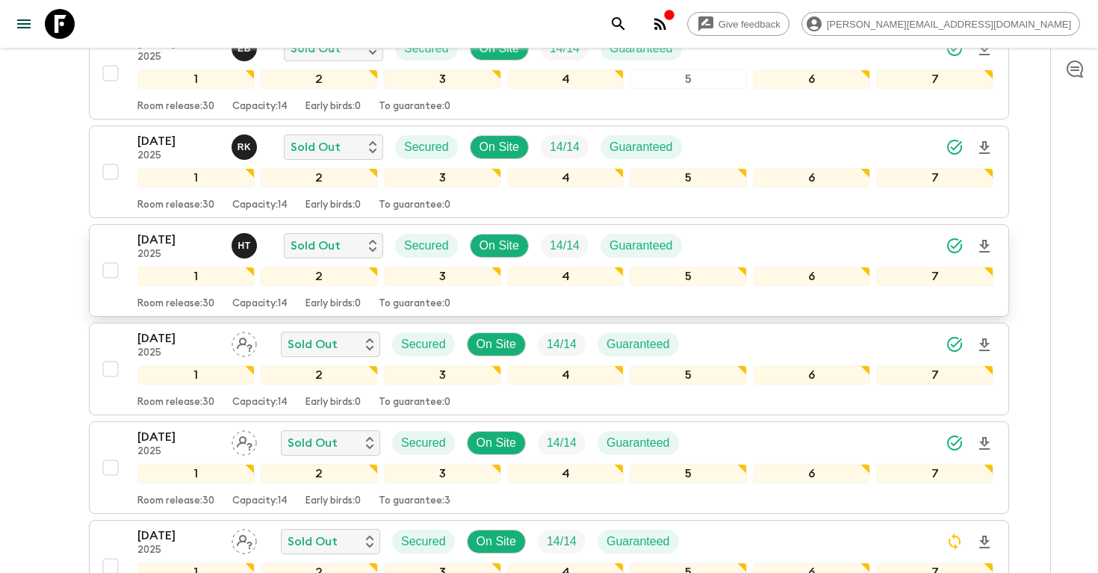
click at [627, 22] on icon "search adventures" at bounding box center [618, 24] width 18 height 18
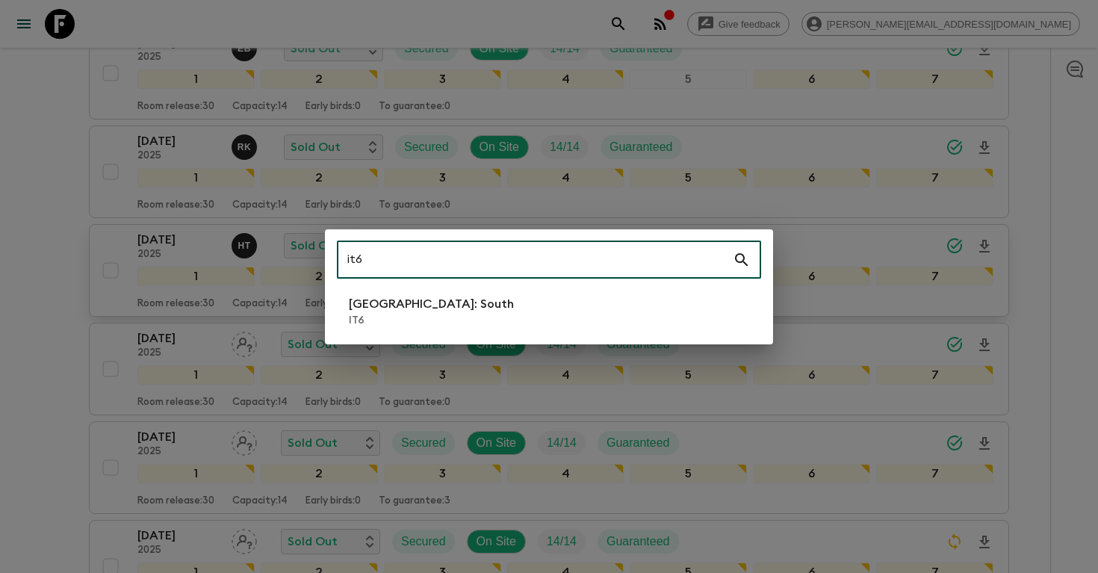
type input "it6"
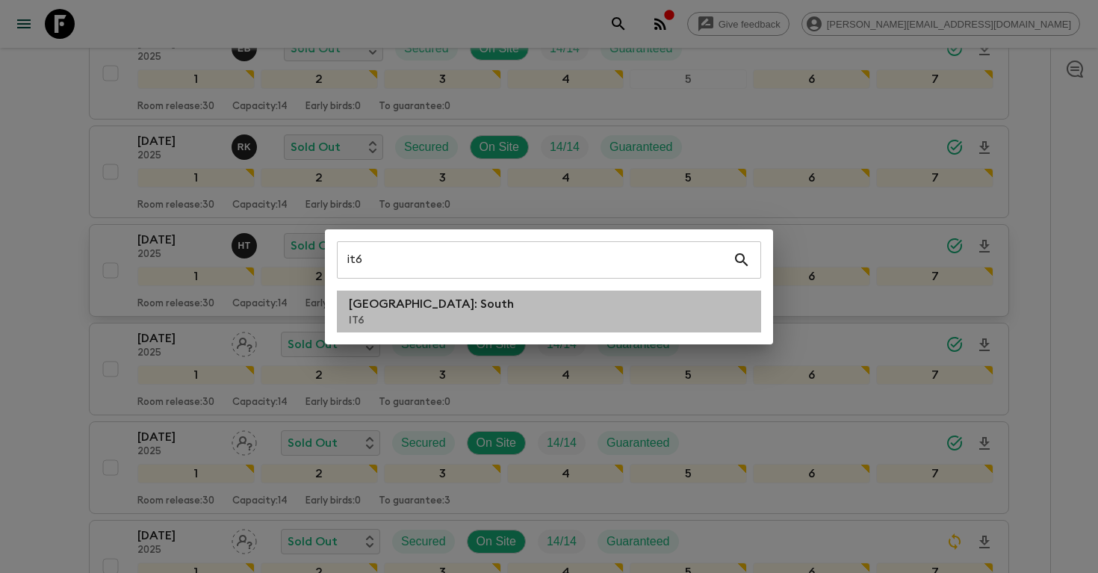
click at [489, 306] on li "[GEOGRAPHIC_DATA]: South IT6" at bounding box center [549, 312] width 424 height 42
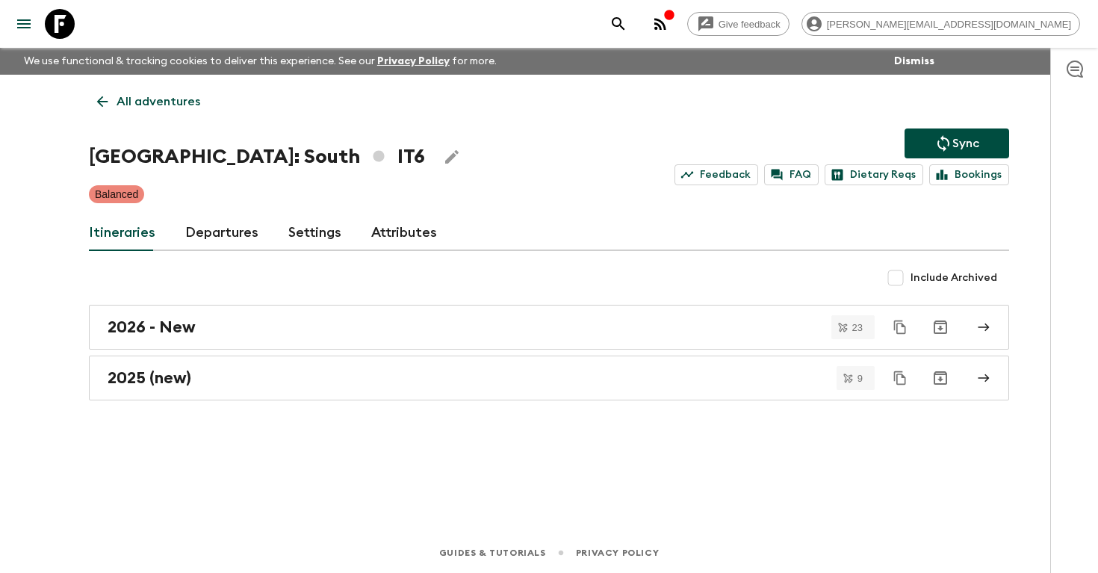
click at [205, 241] on link "Departures" at bounding box center [221, 233] width 73 height 36
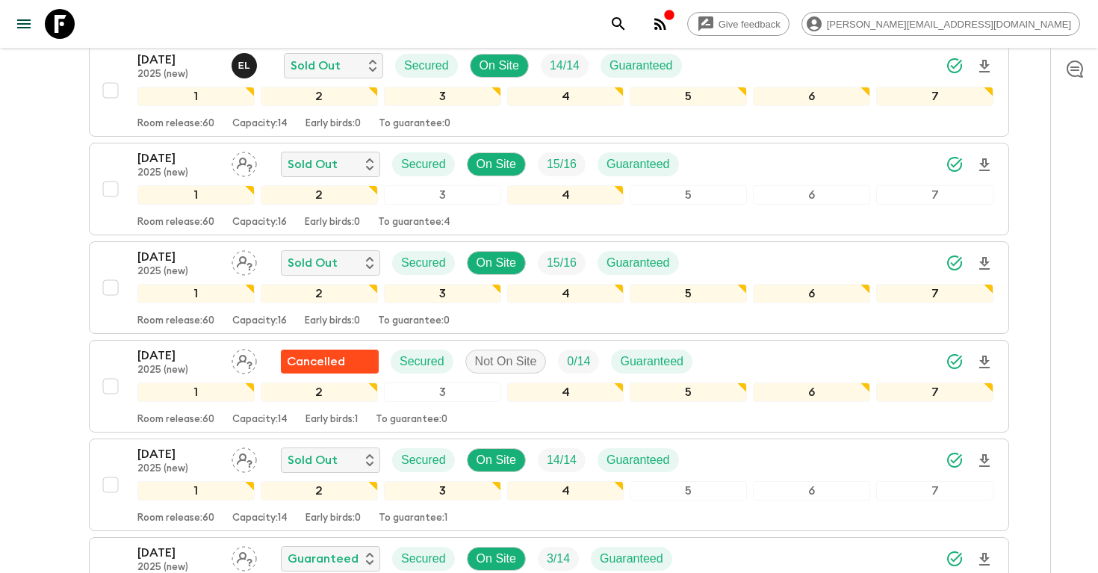
scroll to position [524, 0]
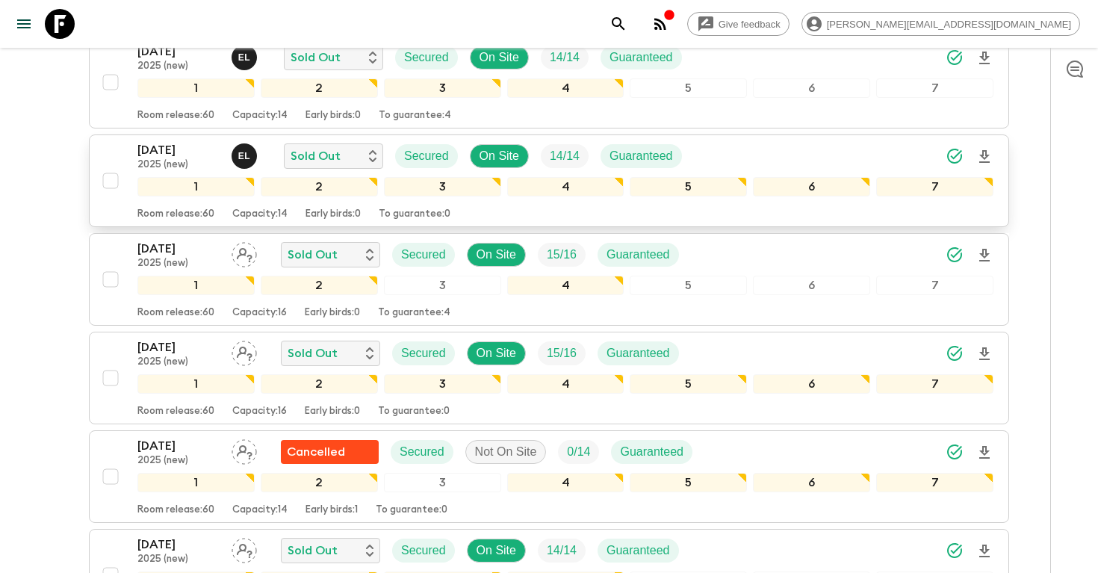
click at [989, 160] on icon "Download Onboarding" at bounding box center [984, 157] width 18 height 18
click at [627, 25] on icon "search adventures" at bounding box center [618, 24] width 18 height 18
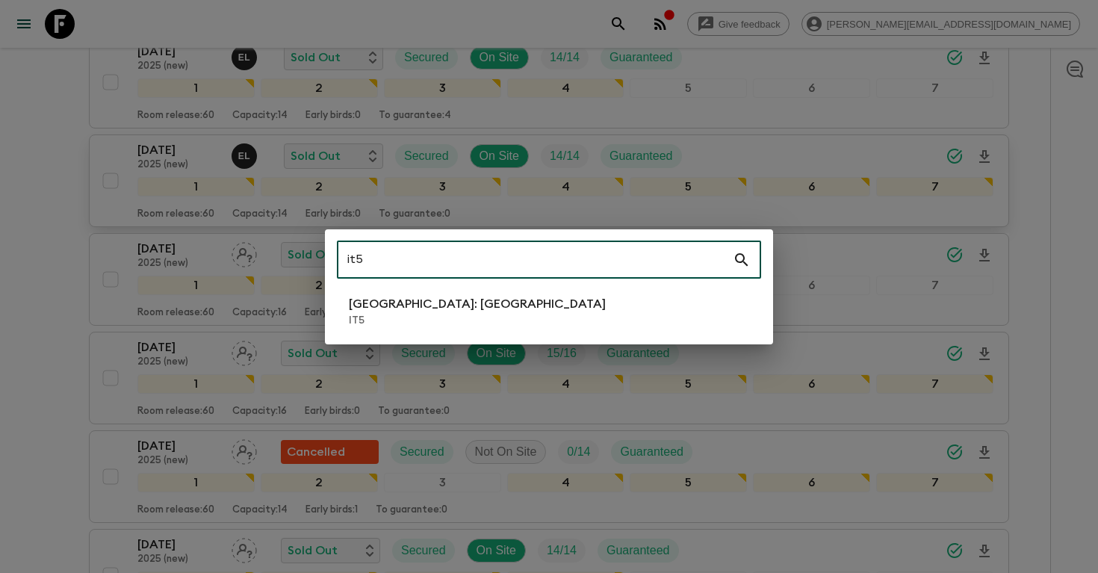
type input "it5"
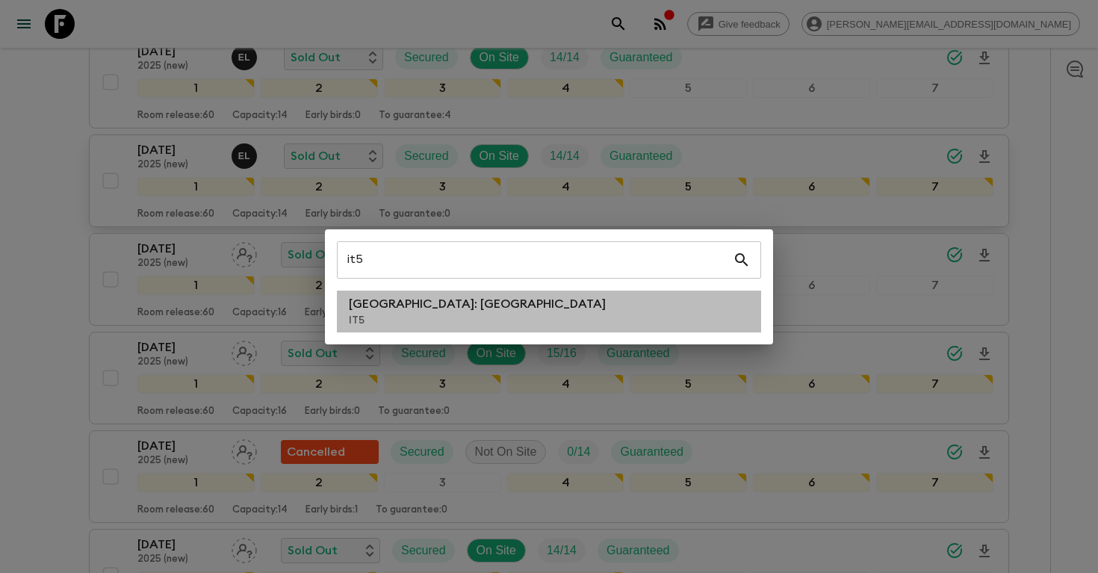
click at [438, 312] on li "[GEOGRAPHIC_DATA]: [GEOGRAPHIC_DATA] IT5" at bounding box center [549, 312] width 424 height 42
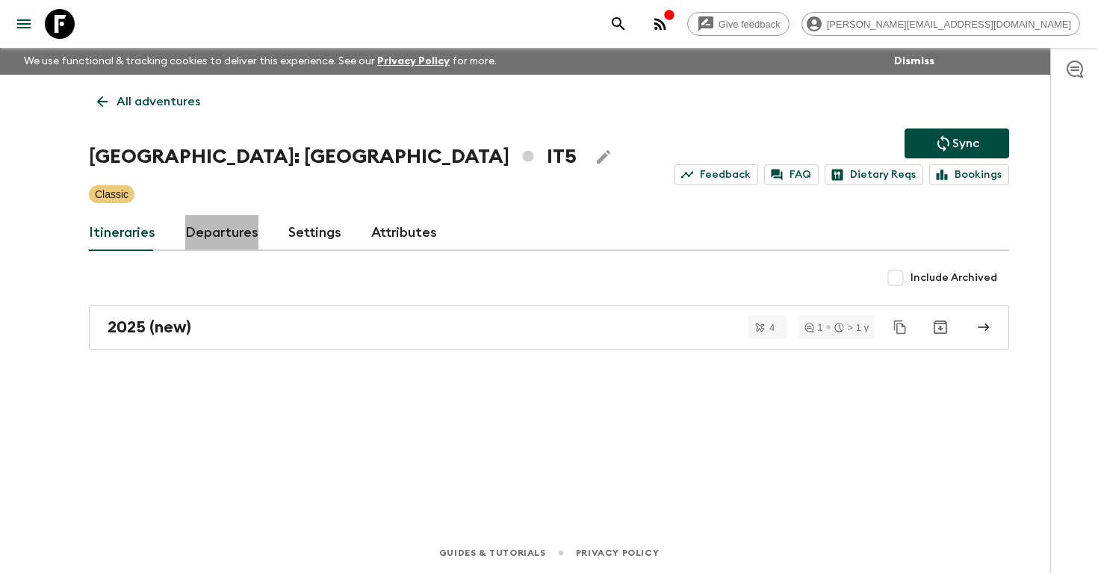
click at [220, 235] on link "Departures" at bounding box center [221, 233] width 73 height 36
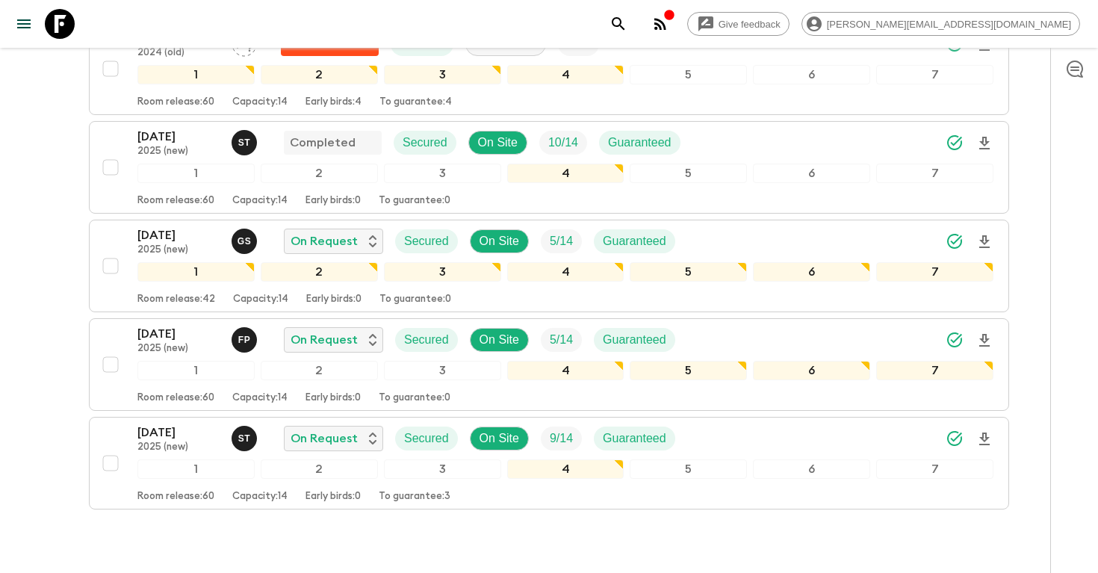
scroll to position [1005, 0]
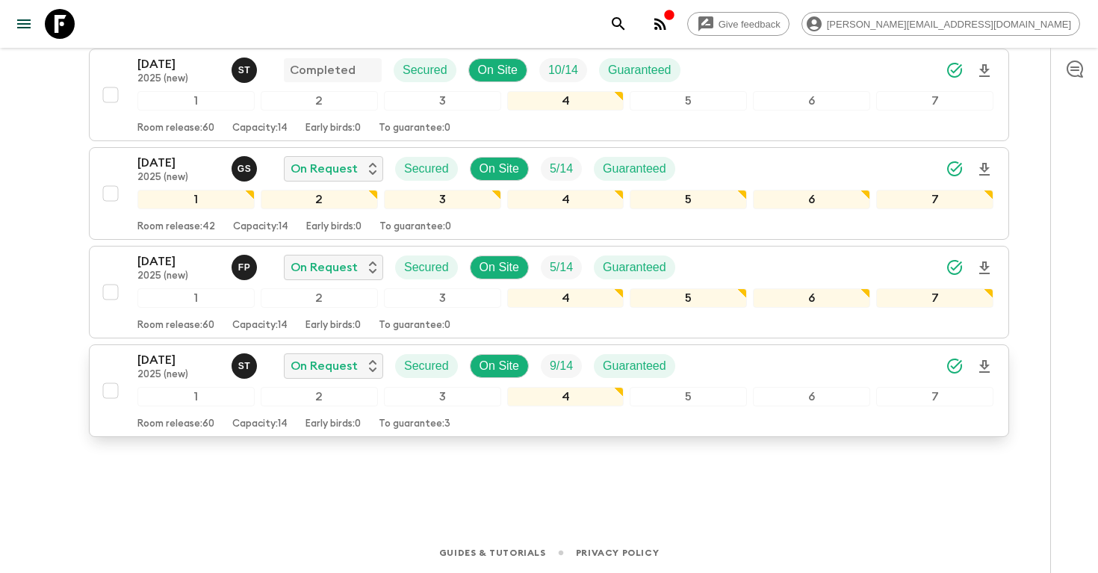
click at [984, 370] on icon "Download Onboarding" at bounding box center [984, 367] width 18 height 18
click at [180, 159] on p "[DATE]" at bounding box center [178, 163] width 82 height 18
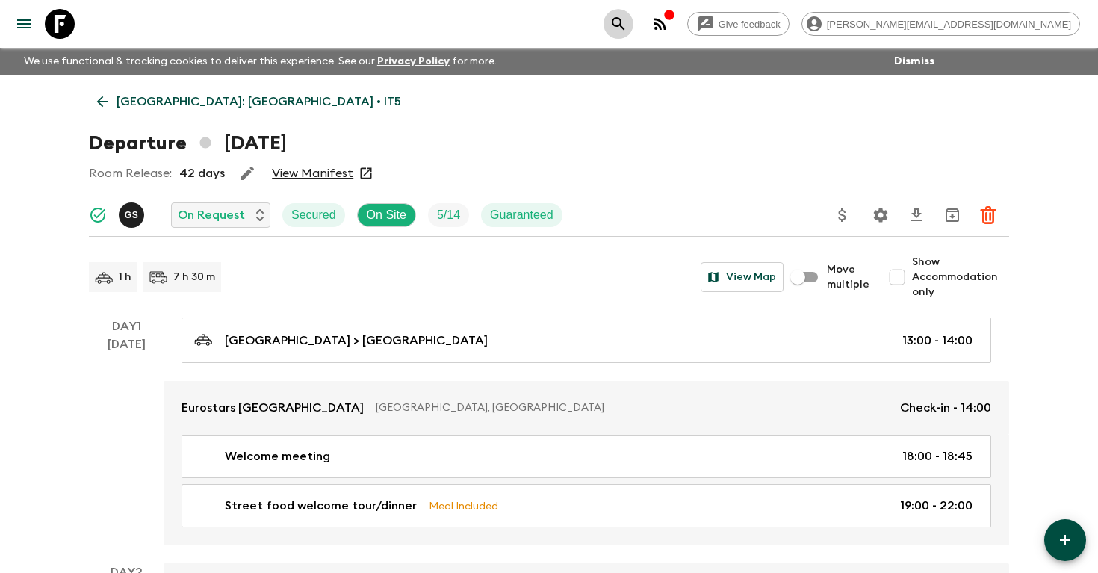
click at [624, 19] on icon "search adventures" at bounding box center [618, 23] width 13 height 13
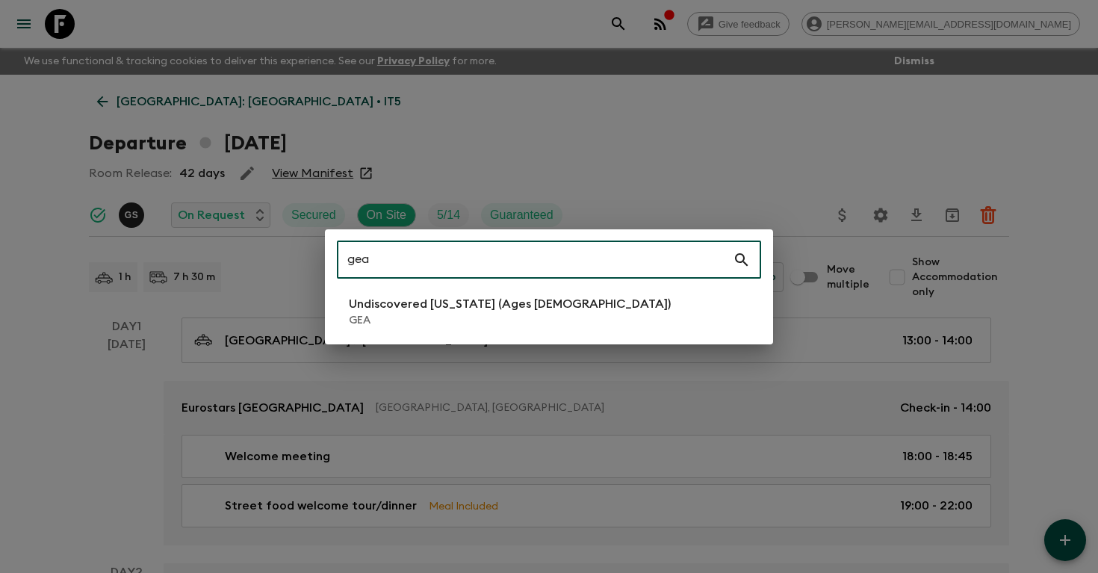
type input "gea"
click at [527, 308] on p "Undiscovered [US_STATE] (Ages [DEMOGRAPHIC_DATA])" at bounding box center [510, 304] width 322 height 18
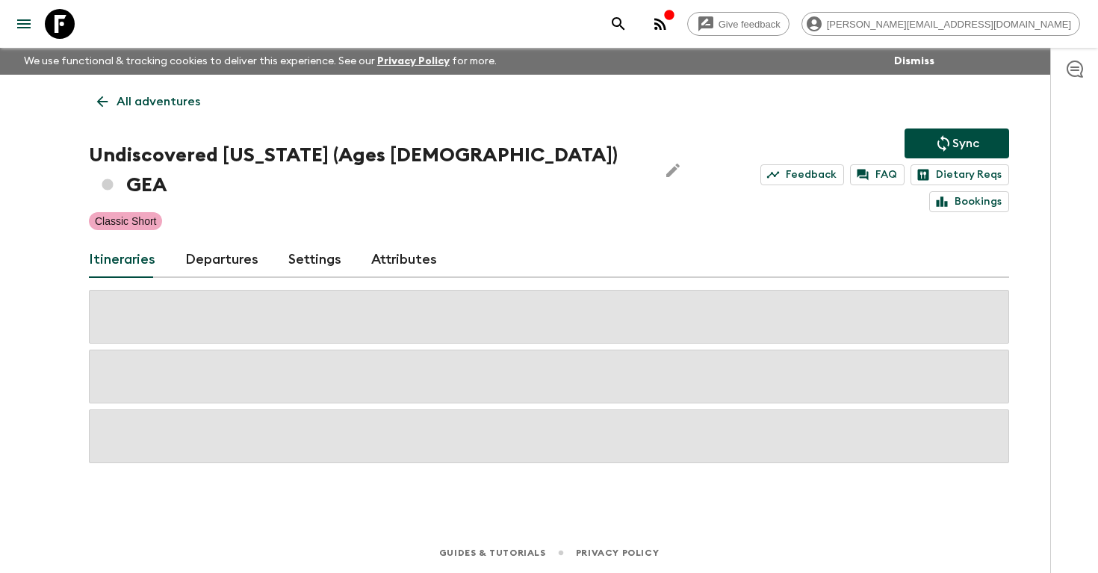
click at [204, 243] on link "Departures" at bounding box center [221, 260] width 73 height 36
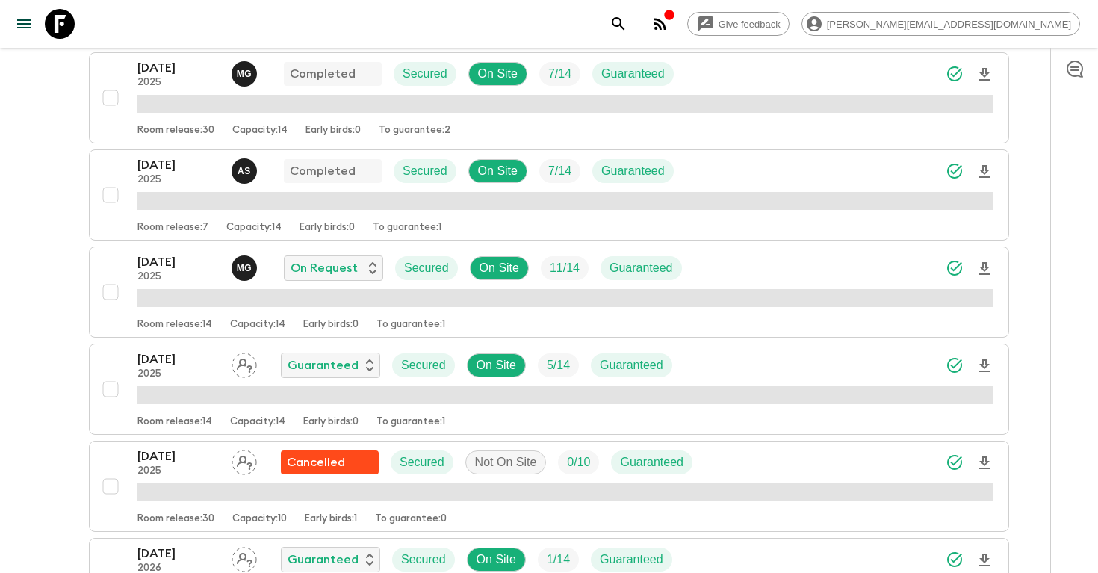
scroll to position [340, 0]
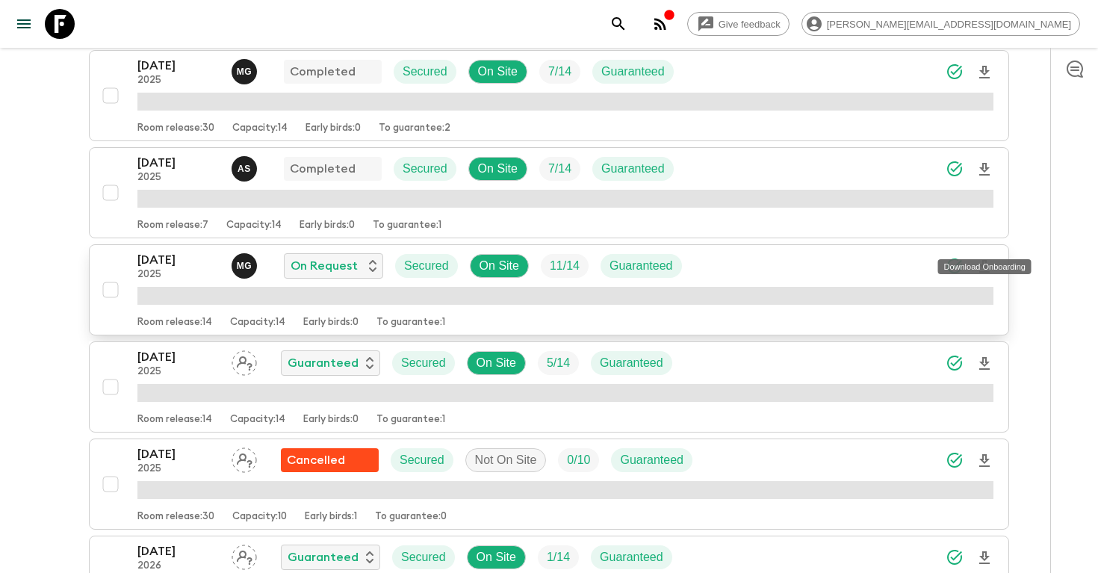
click at [982, 258] on icon "Download Onboarding" at bounding box center [984, 267] width 18 height 18
